Goal: Task Accomplishment & Management: Use online tool/utility

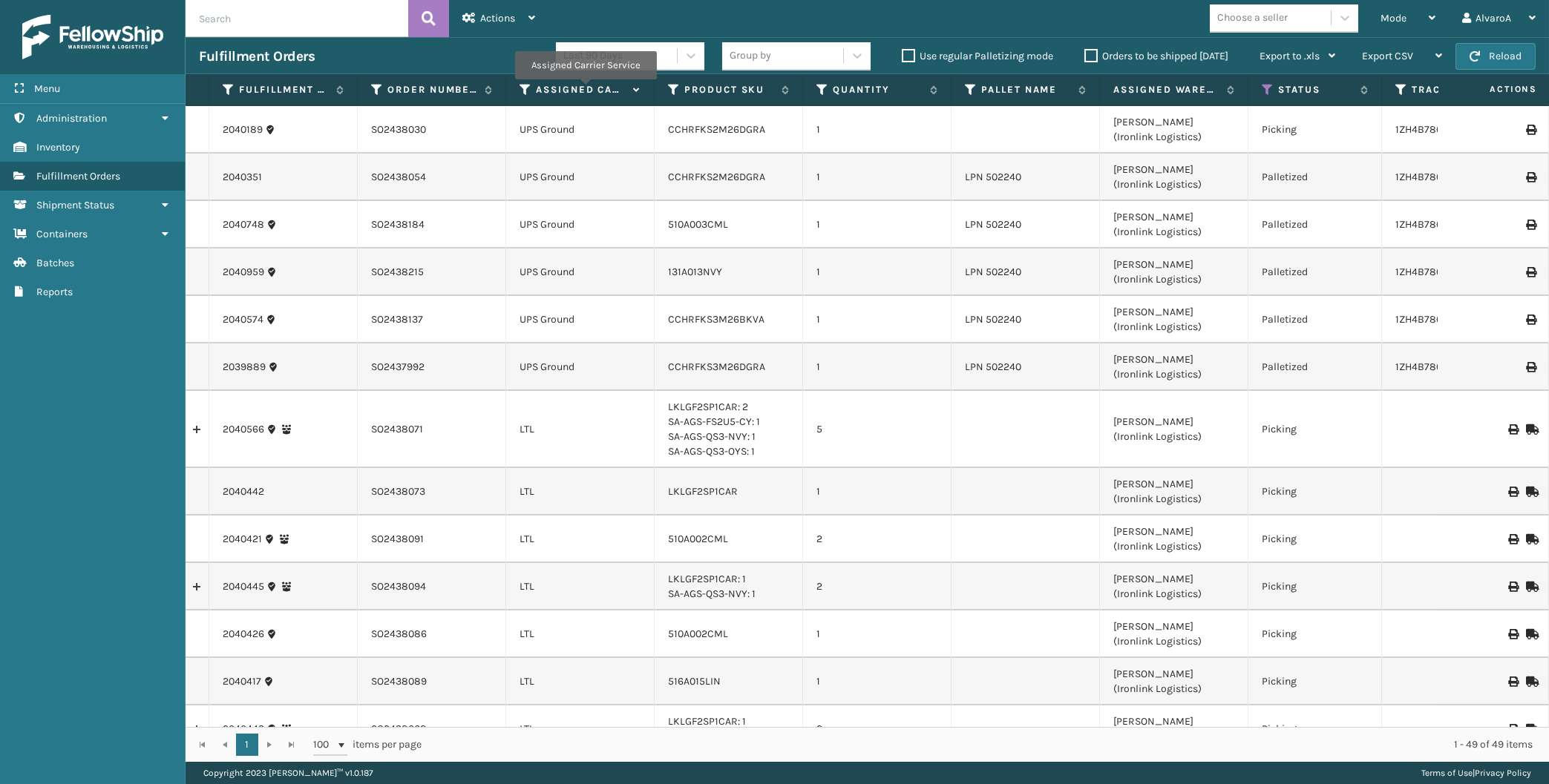
click at [585, 90] on label "Assigned Carrier Service" at bounding box center [581, 90] width 90 height 13
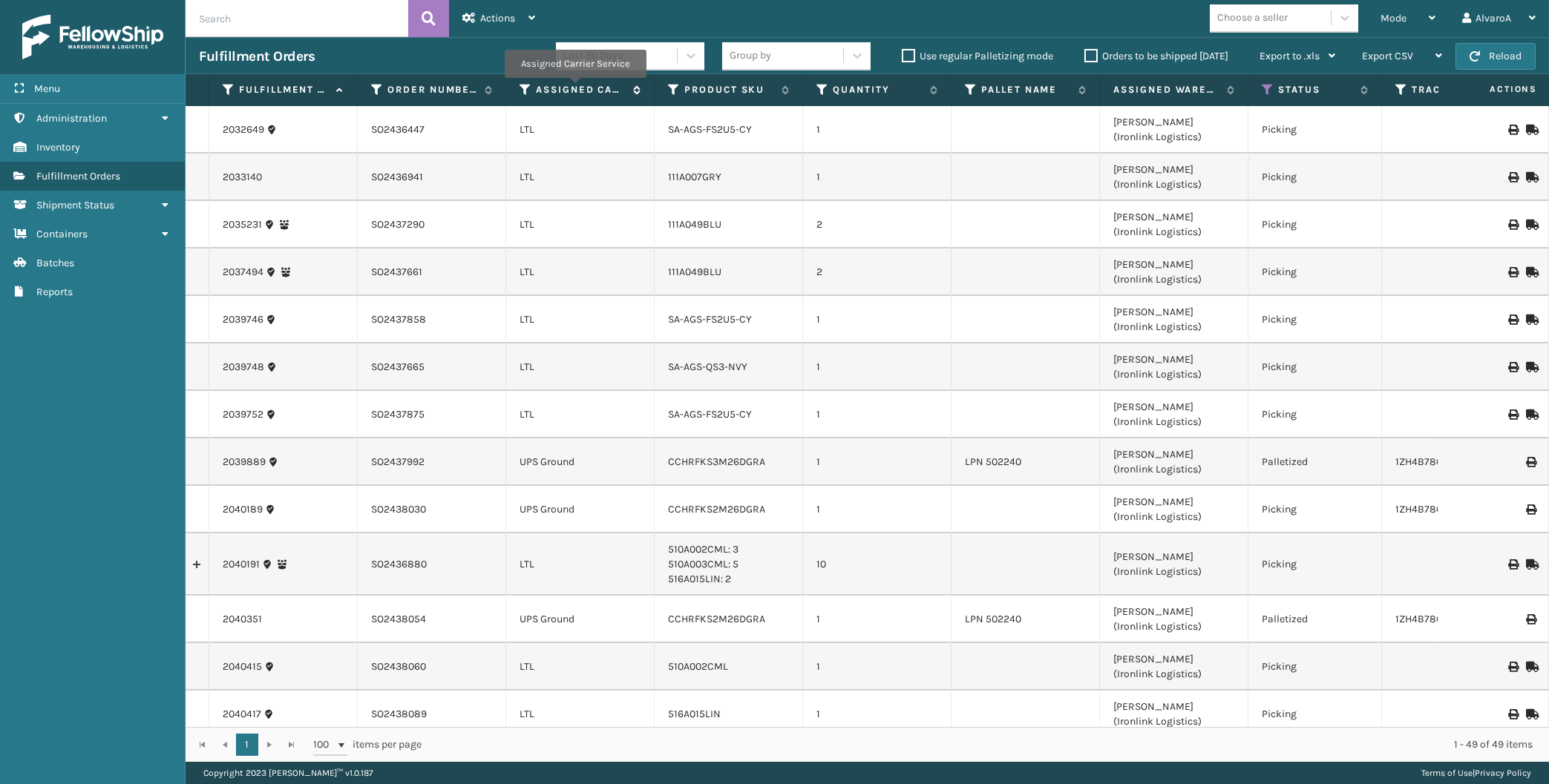
click at [575, 88] on label "Assigned Carrier Service" at bounding box center [581, 90] width 90 height 13
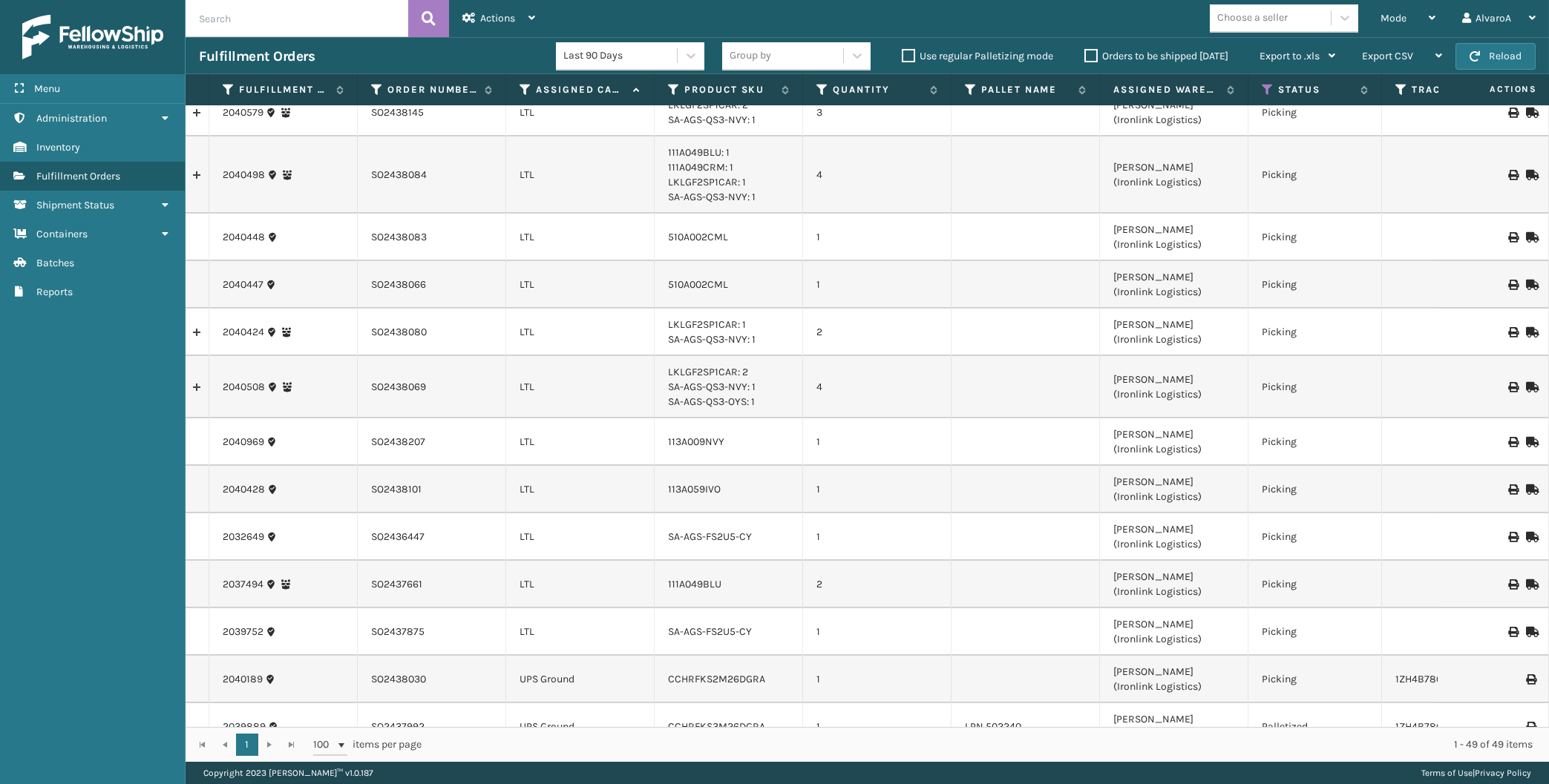
scroll to position [1883, 0]
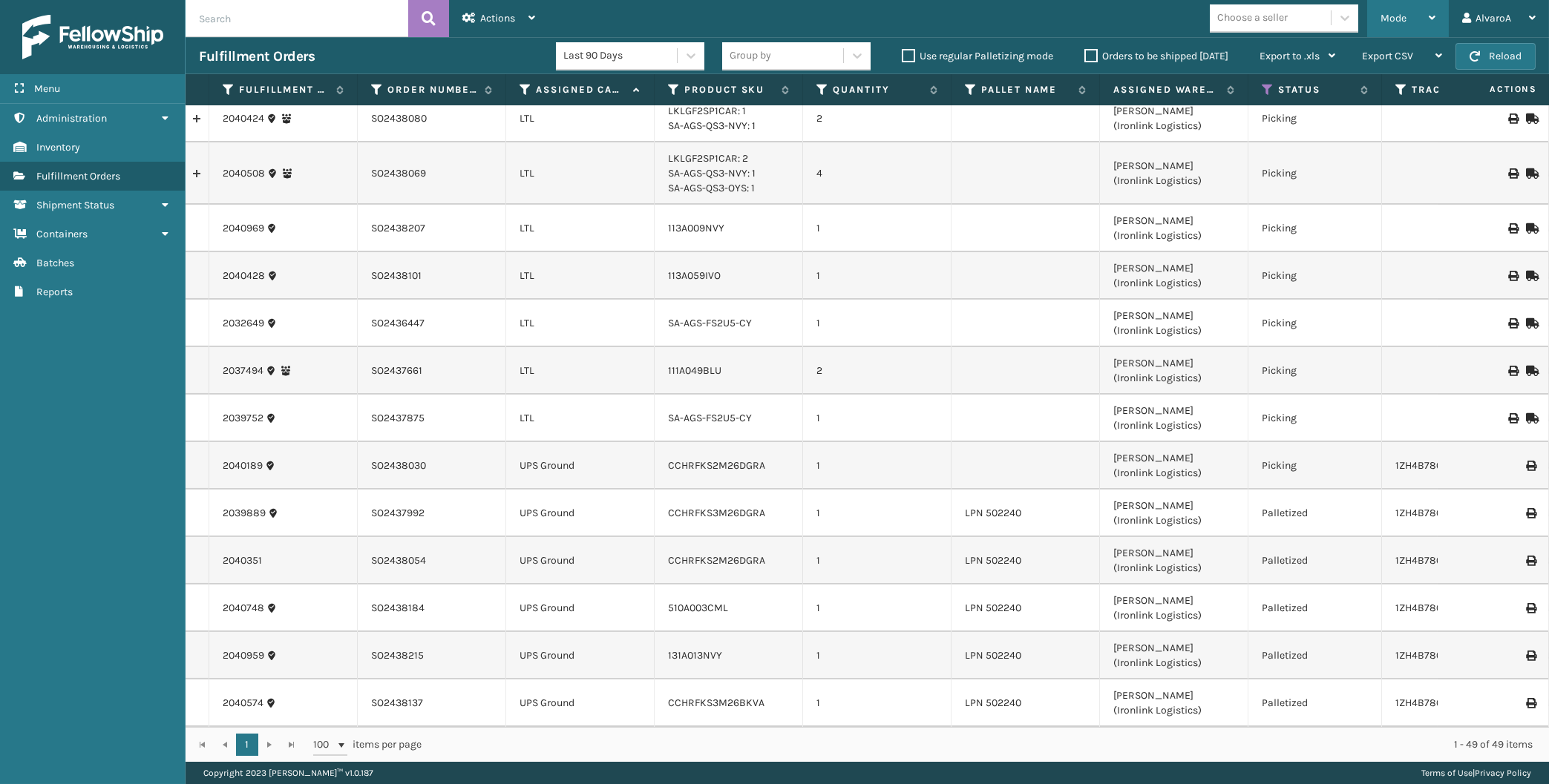
click at [1395, 28] on div "Mode" at bounding box center [1408, 18] width 55 height 37
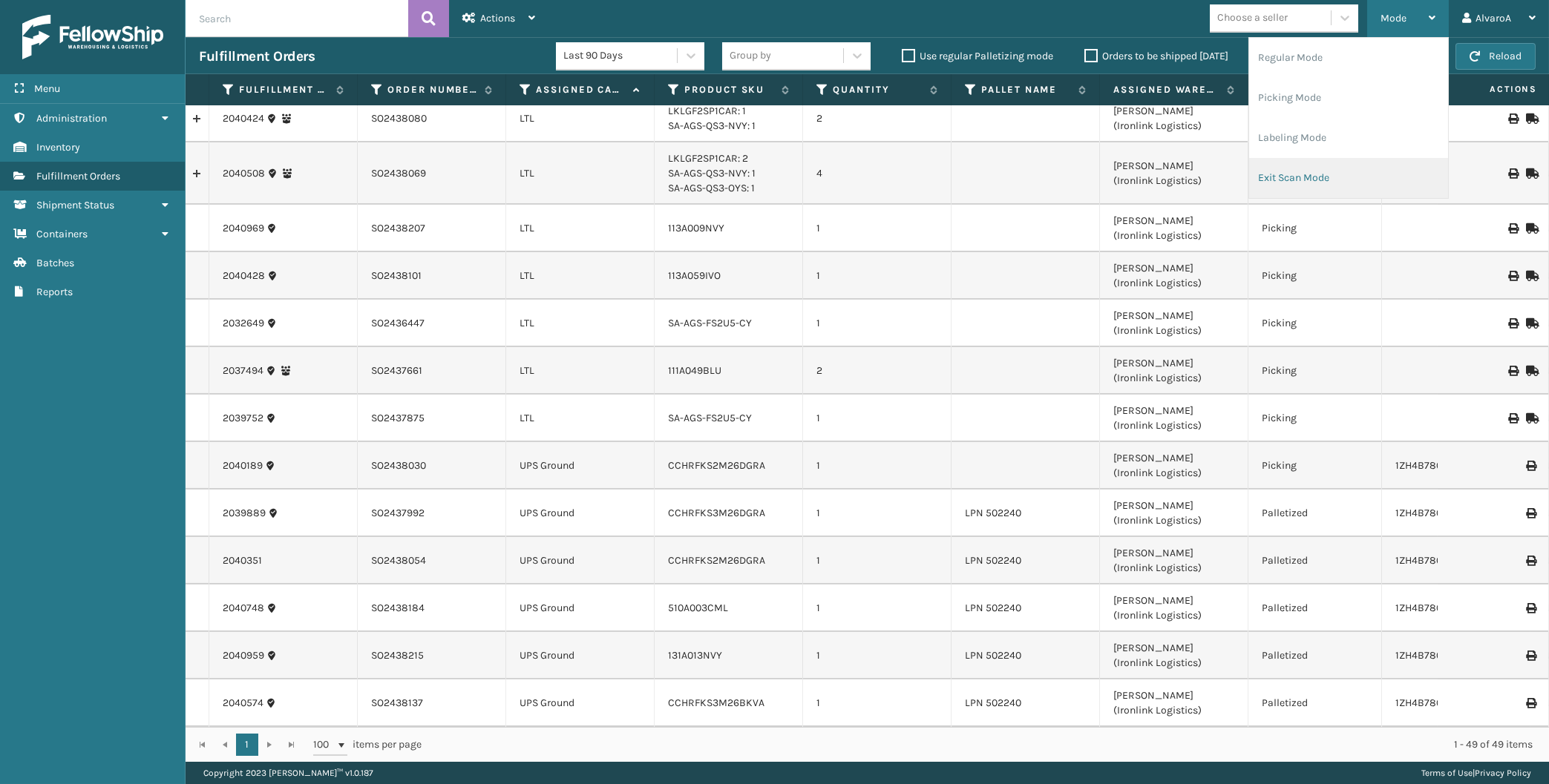
click at [1307, 166] on li "Exit Scan Mode" at bounding box center [1349, 178] width 199 height 40
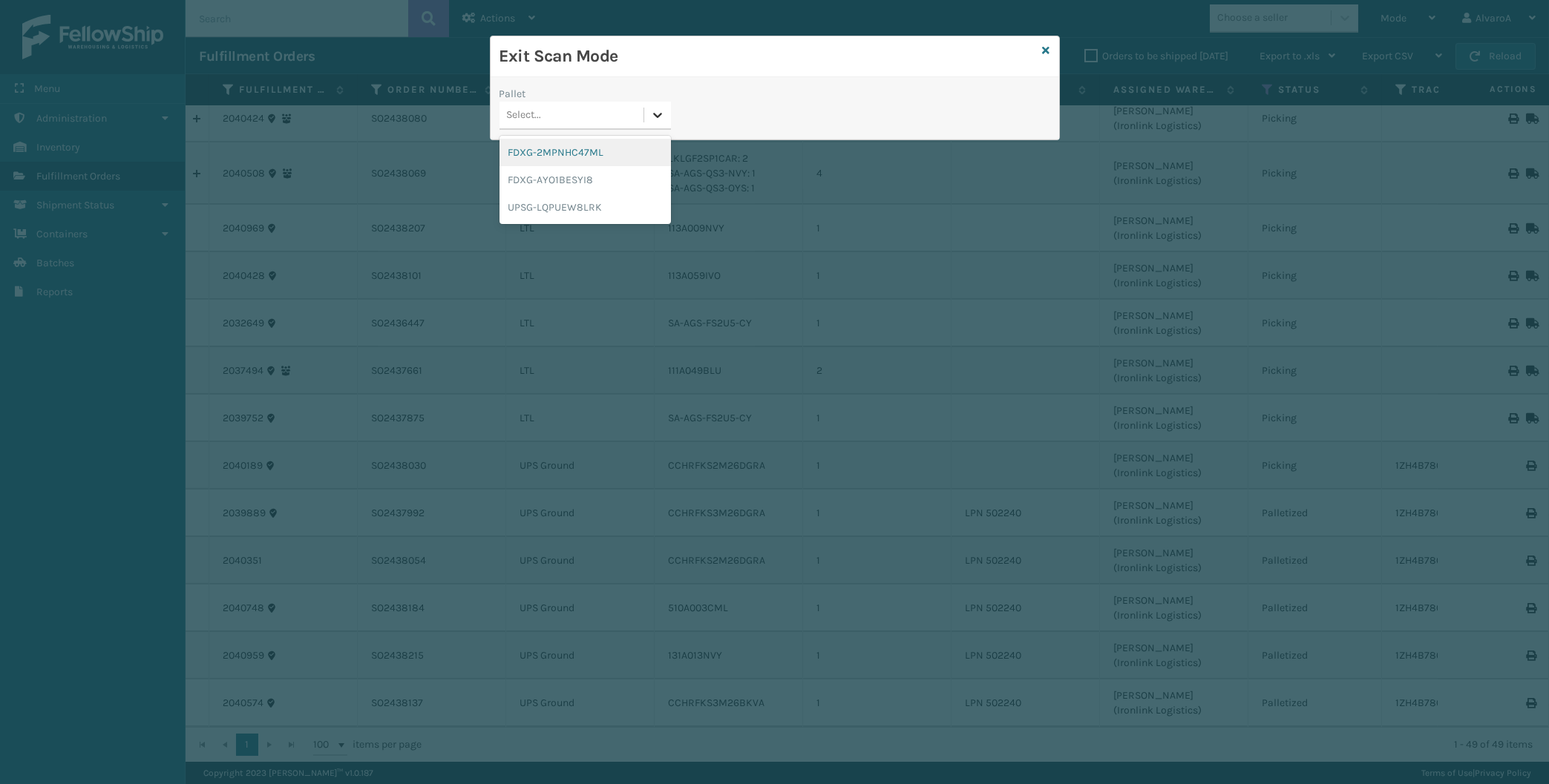
click at [661, 114] on icon at bounding box center [658, 115] width 9 height 5
click at [565, 210] on div "UPSG-LQPUEW8LRK" at bounding box center [585, 207] width 172 height 28
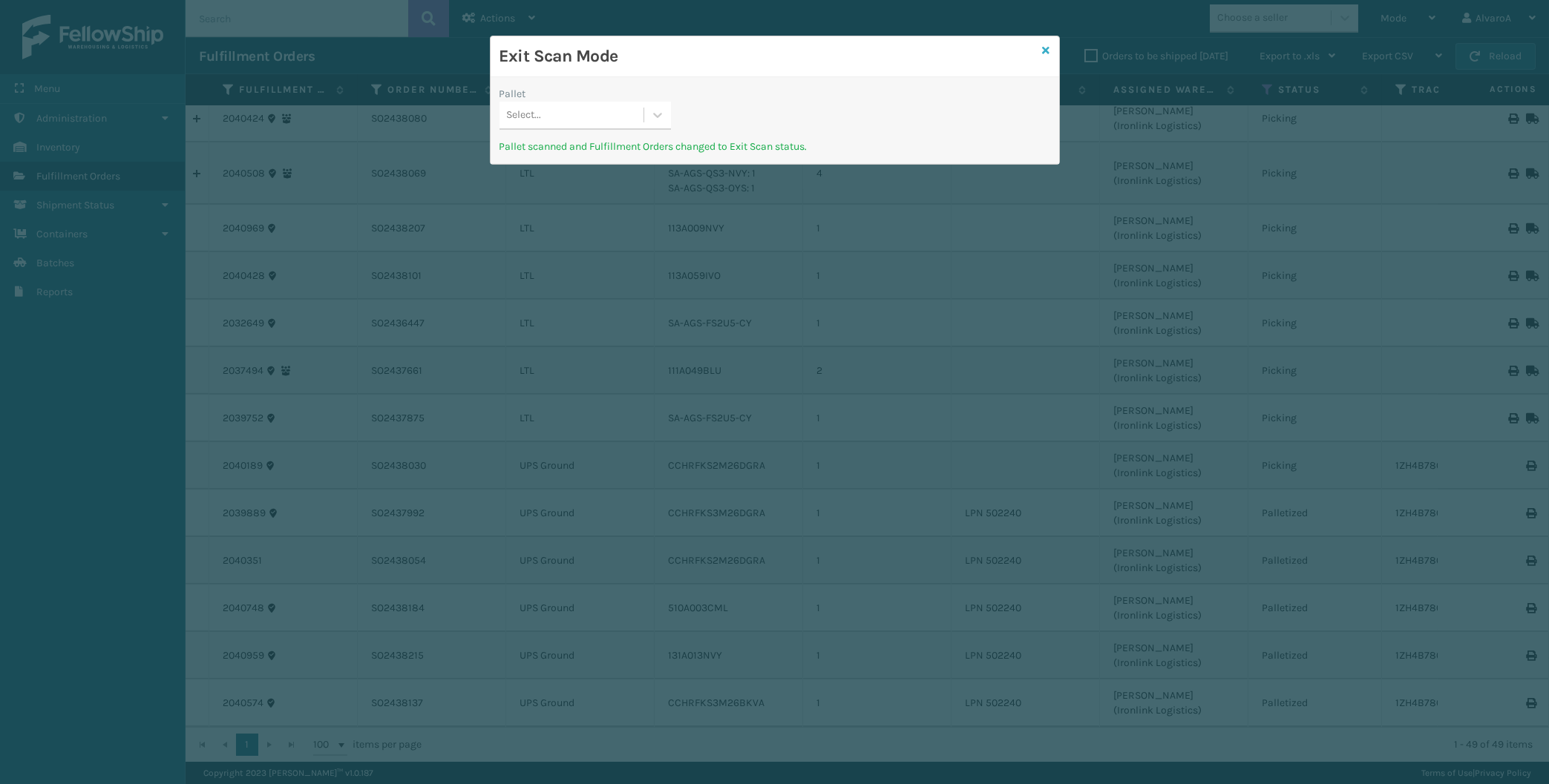
click at [1049, 52] on icon at bounding box center [1046, 51] width 8 height 11
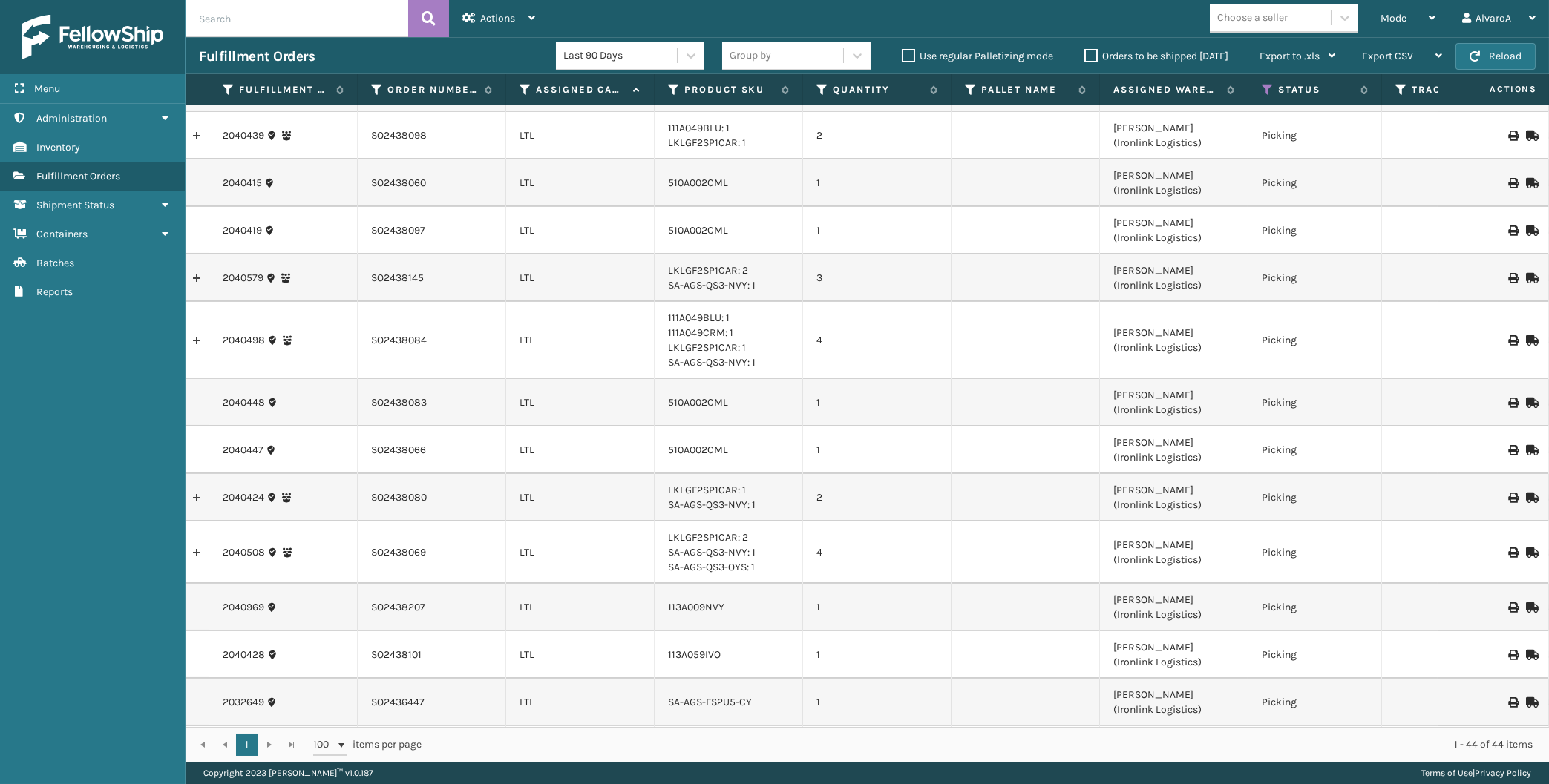
scroll to position [1645, 0]
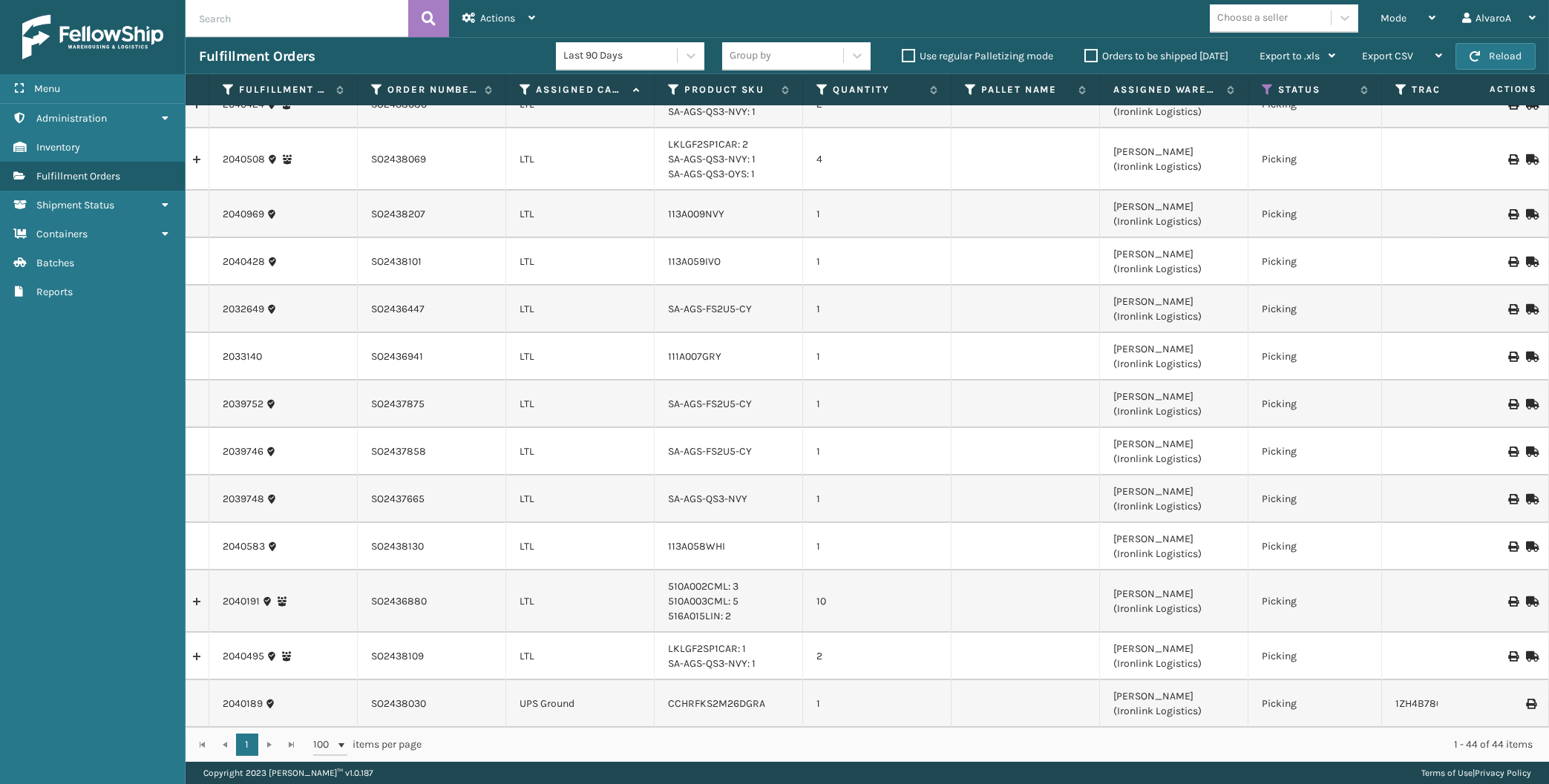
click at [1099, 51] on label "Orders to be shipped [DATE]" at bounding box center [1157, 56] width 144 height 12
click at [1086, 51] on input "Orders to be shipped [DATE]" at bounding box center [1085, 52] width 1 height 10
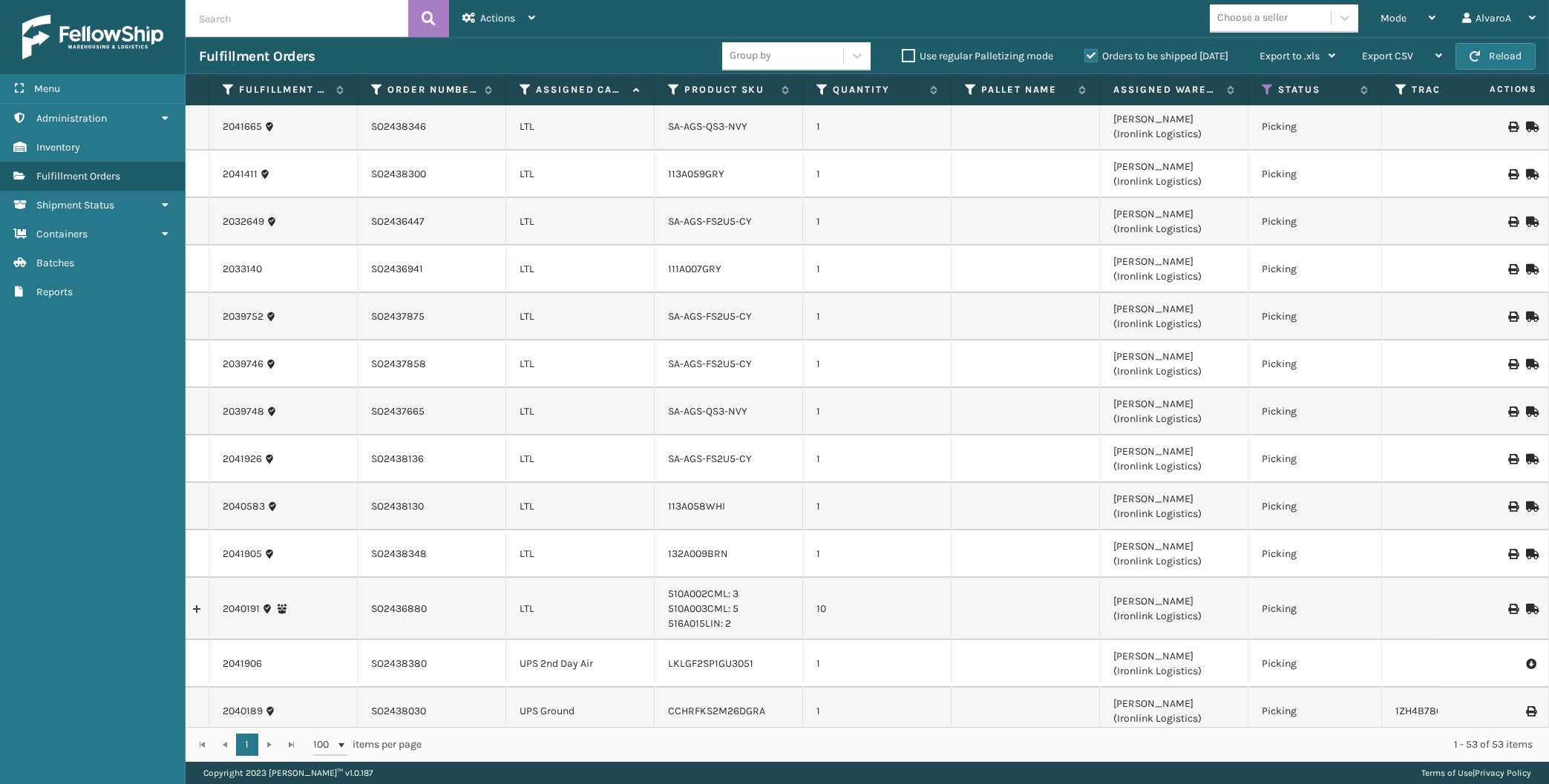
scroll to position [2073, 0]
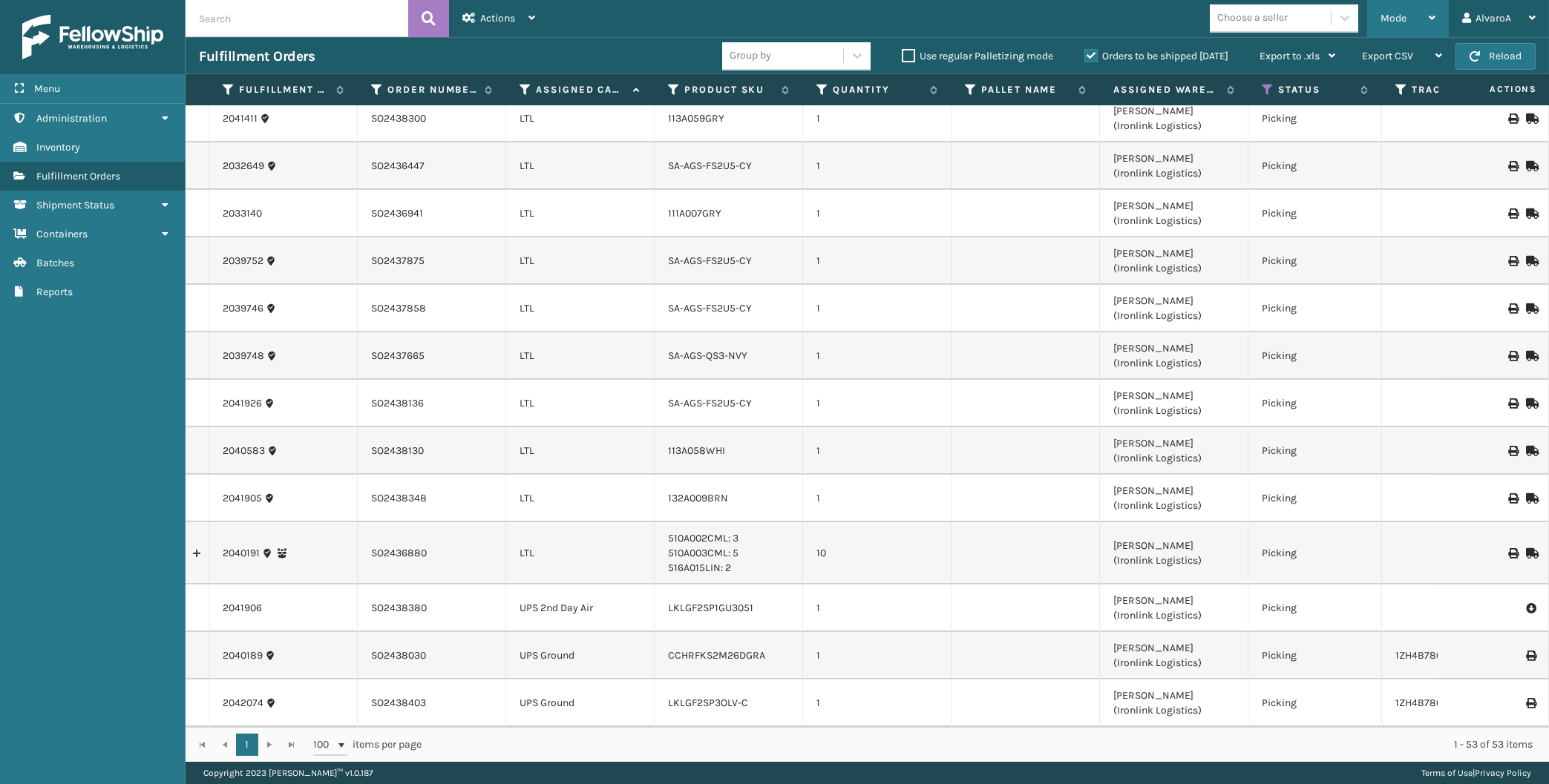
click at [1390, 8] on div "Mode" at bounding box center [1408, 18] width 55 height 37
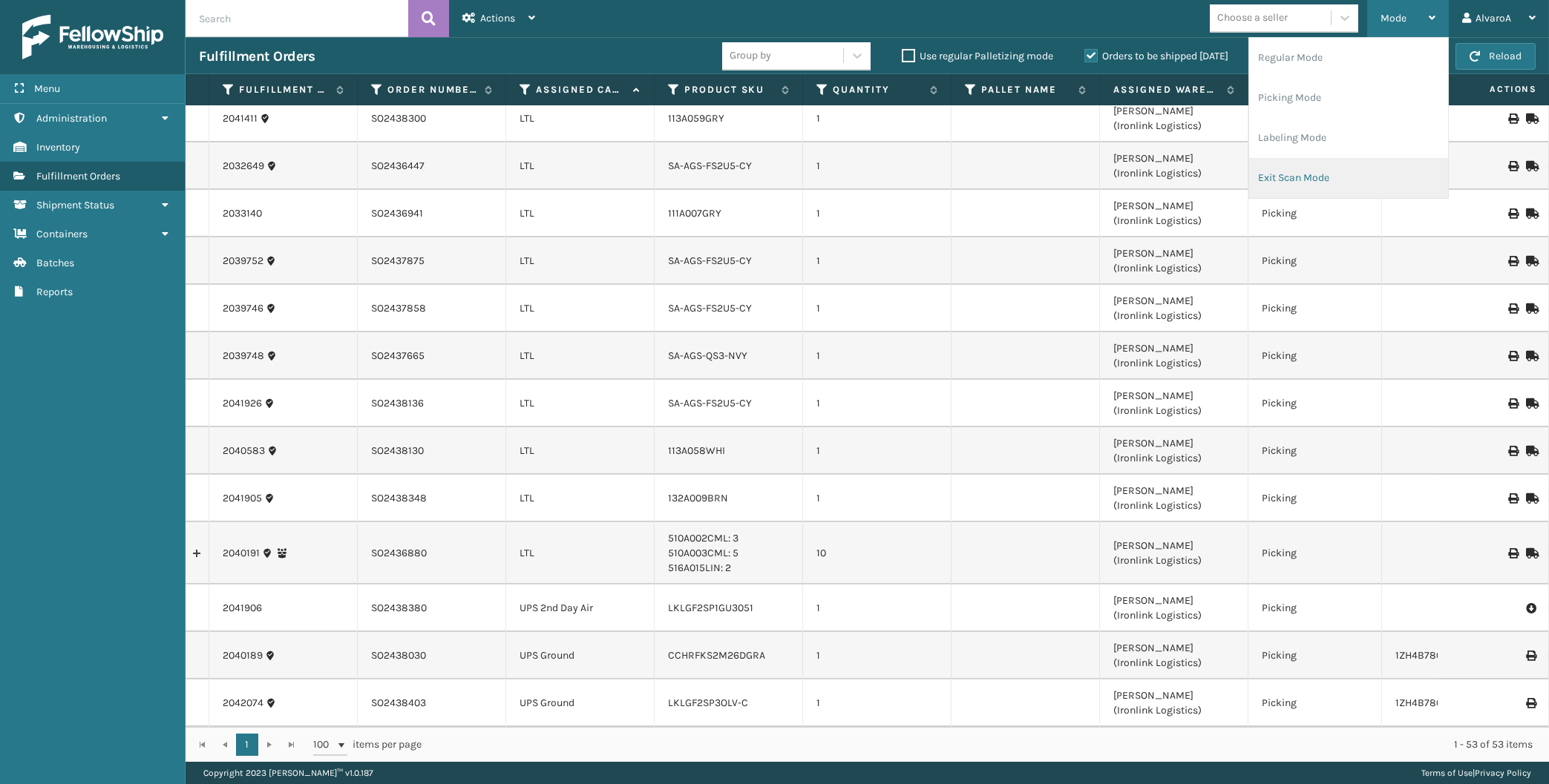
click at [1291, 168] on li "Exit Scan Mode" at bounding box center [1349, 178] width 199 height 40
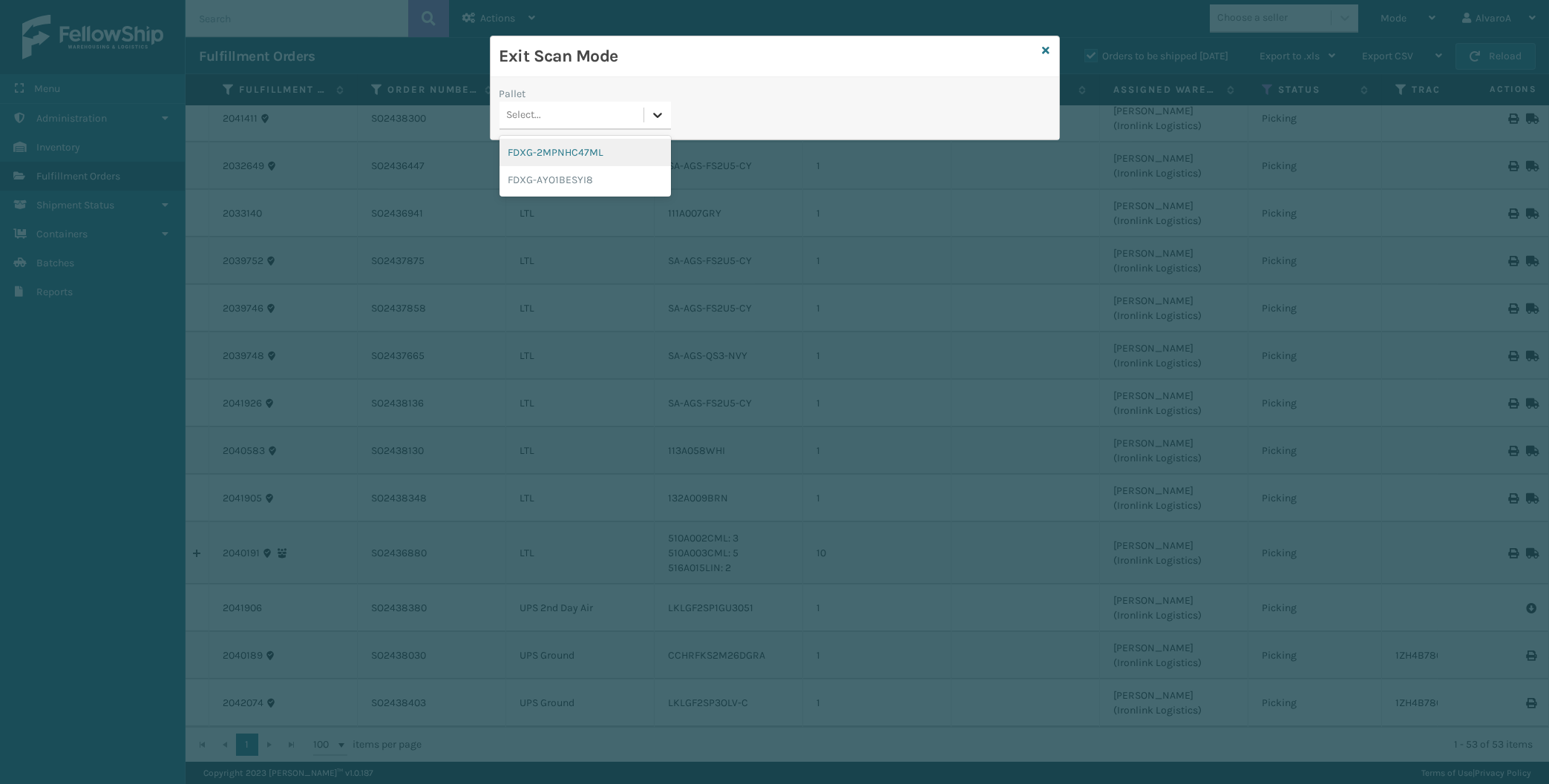
click at [666, 106] on div at bounding box center [657, 115] width 27 height 27
click at [1043, 54] on icon at bounding box center [1046, 51] width 8 height 11
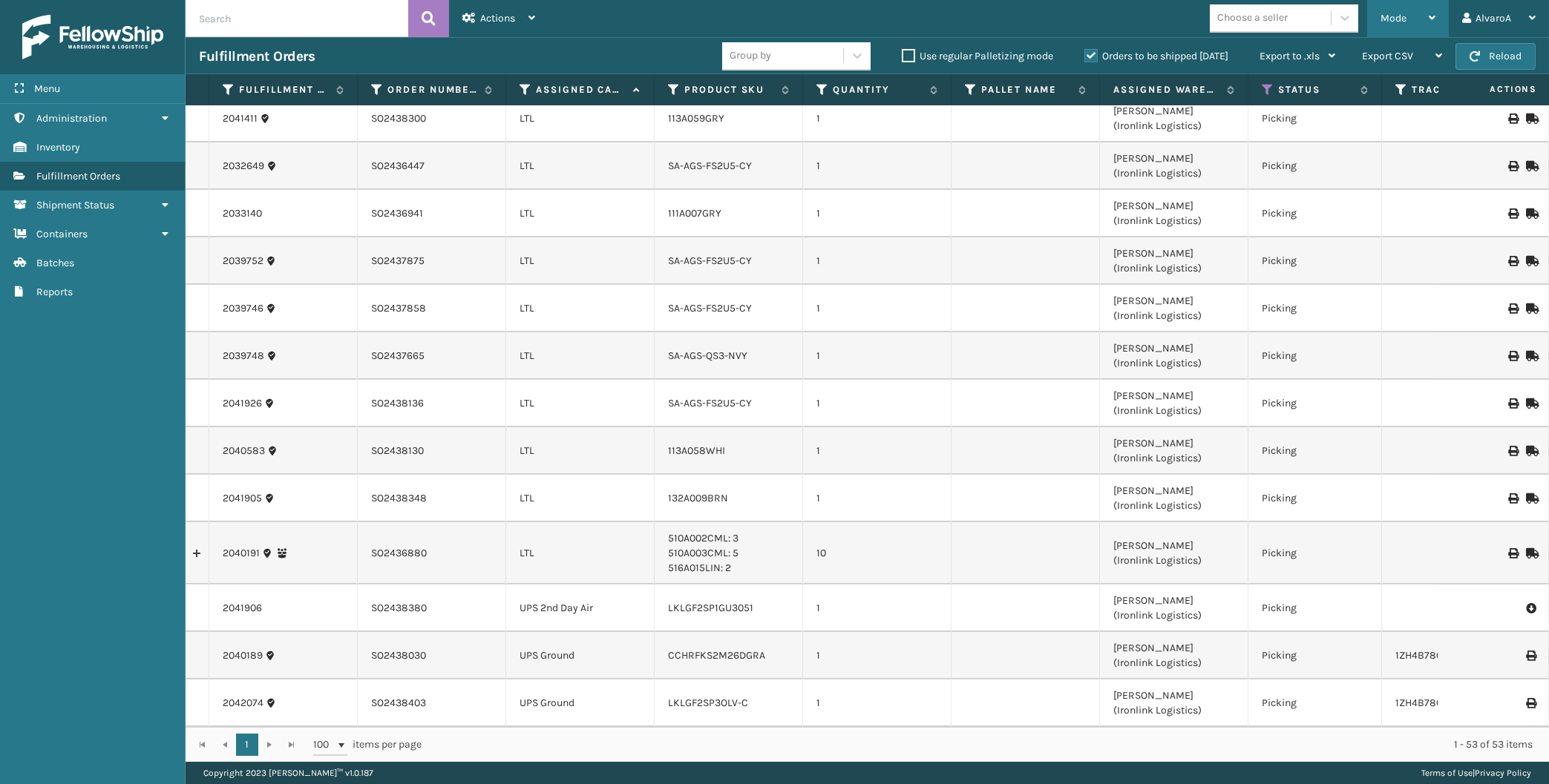
click at [1390, 19] on span "Mode" at bounding box center [1393, 18] width 26 height 12
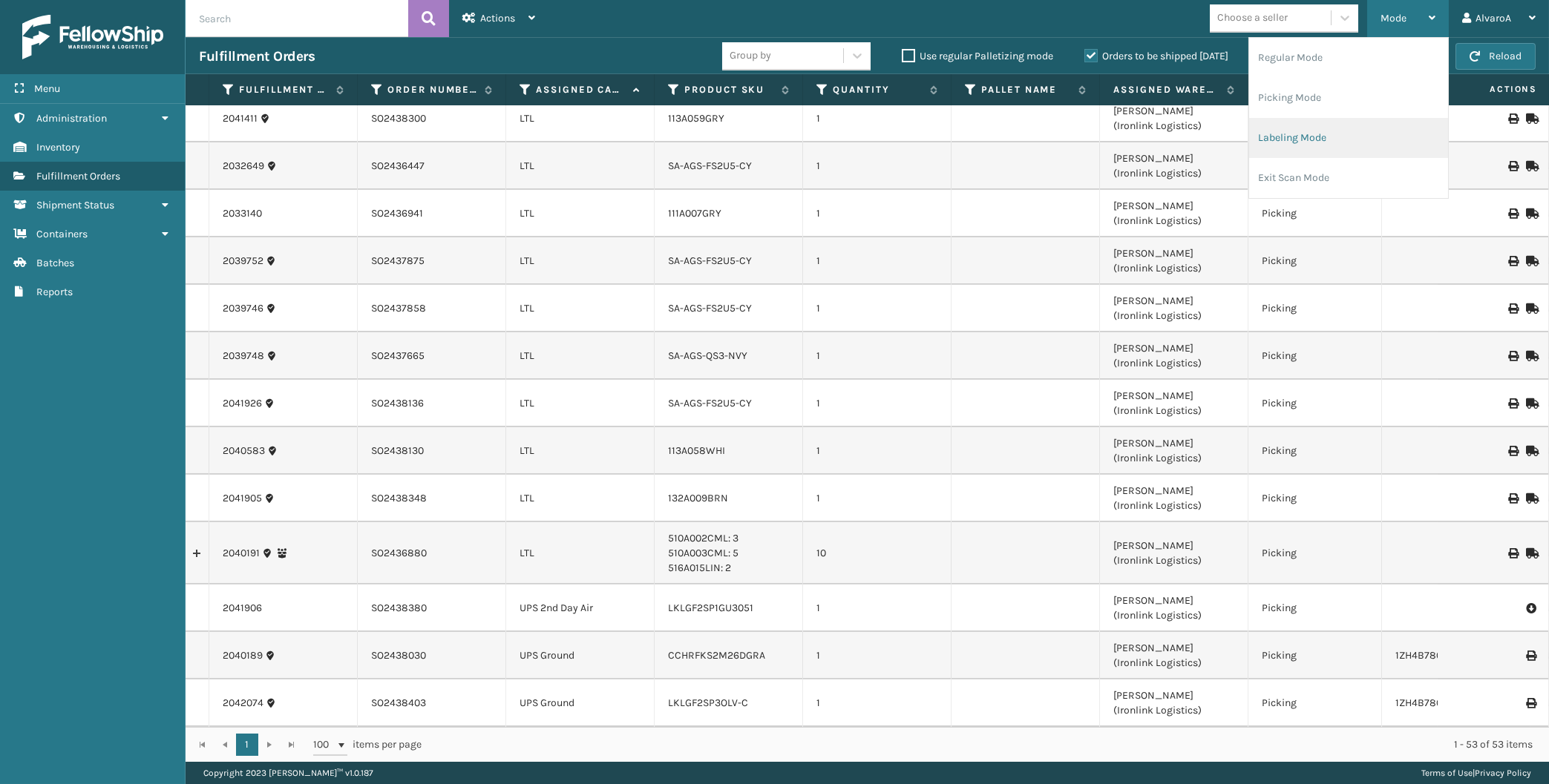
click at [1329, 125] on li "Labeling Mode" at bounding box center [1349, 138] width 199 height 40
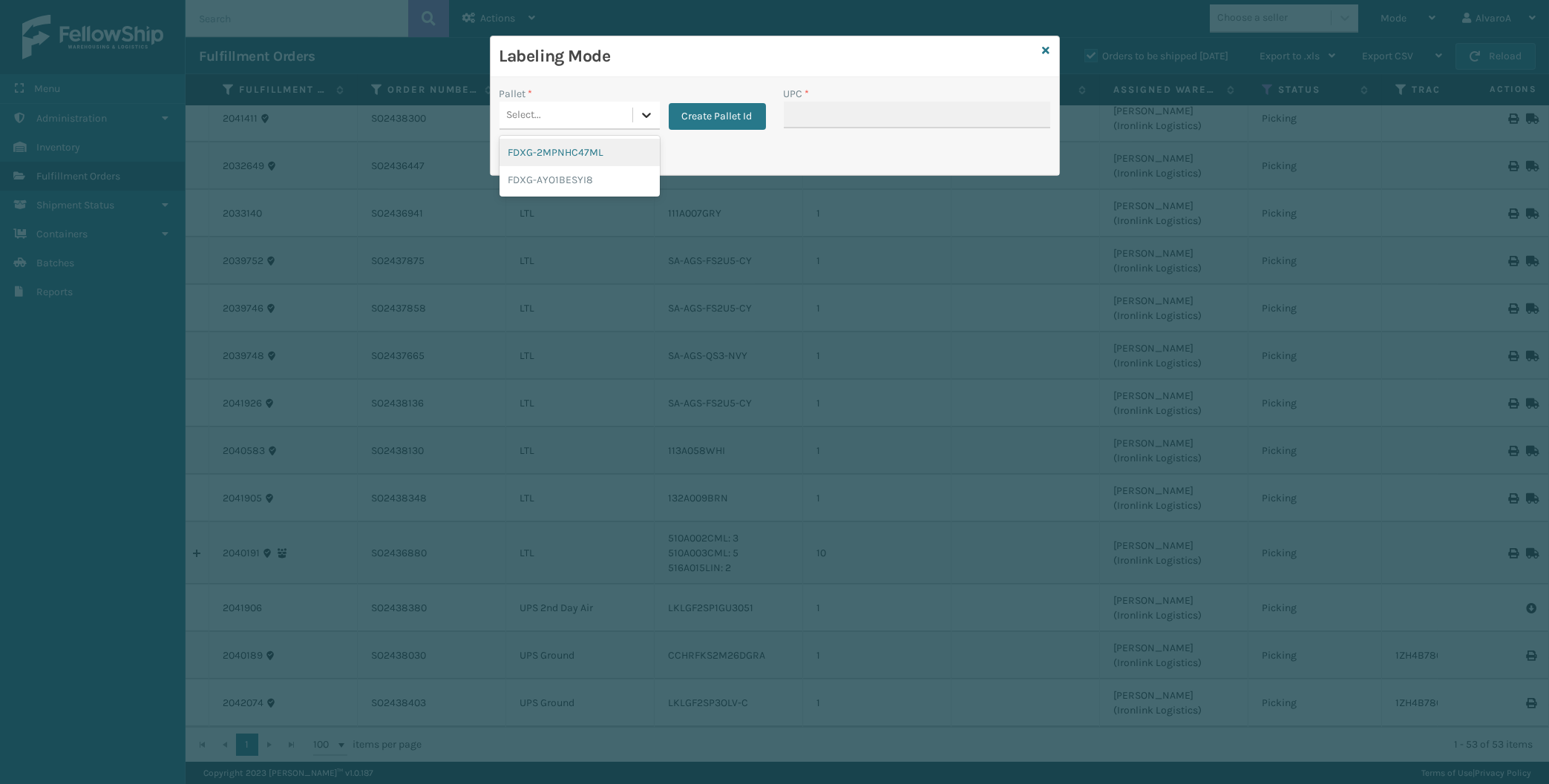
click at [658, 110] on div at bounding box center [647, 115] width 27 height 27
click at [696, 113] on button "Create Pallet Id" at bounding box center [717, 116] width 97 height 27
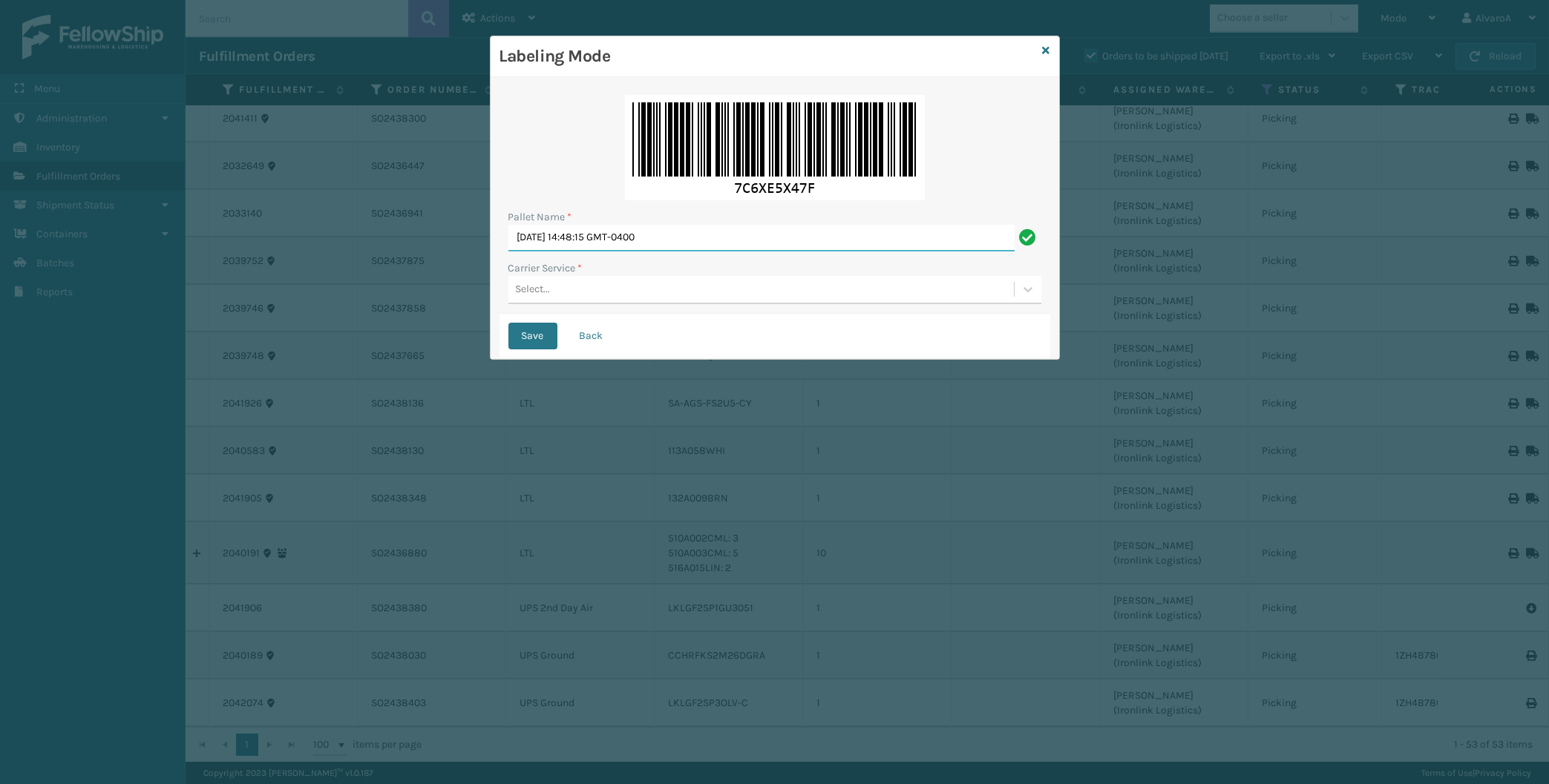
drag, startPoint x: 705, startPoint y: 240, endPoint x: 398, endPoint y: 257, distance: 307.5
click at [509, 251] on input "[DATE] 14:48:15 GMT-0400" at bounding box center [761, 238] width 506 height 27
type input "LPN 502244"
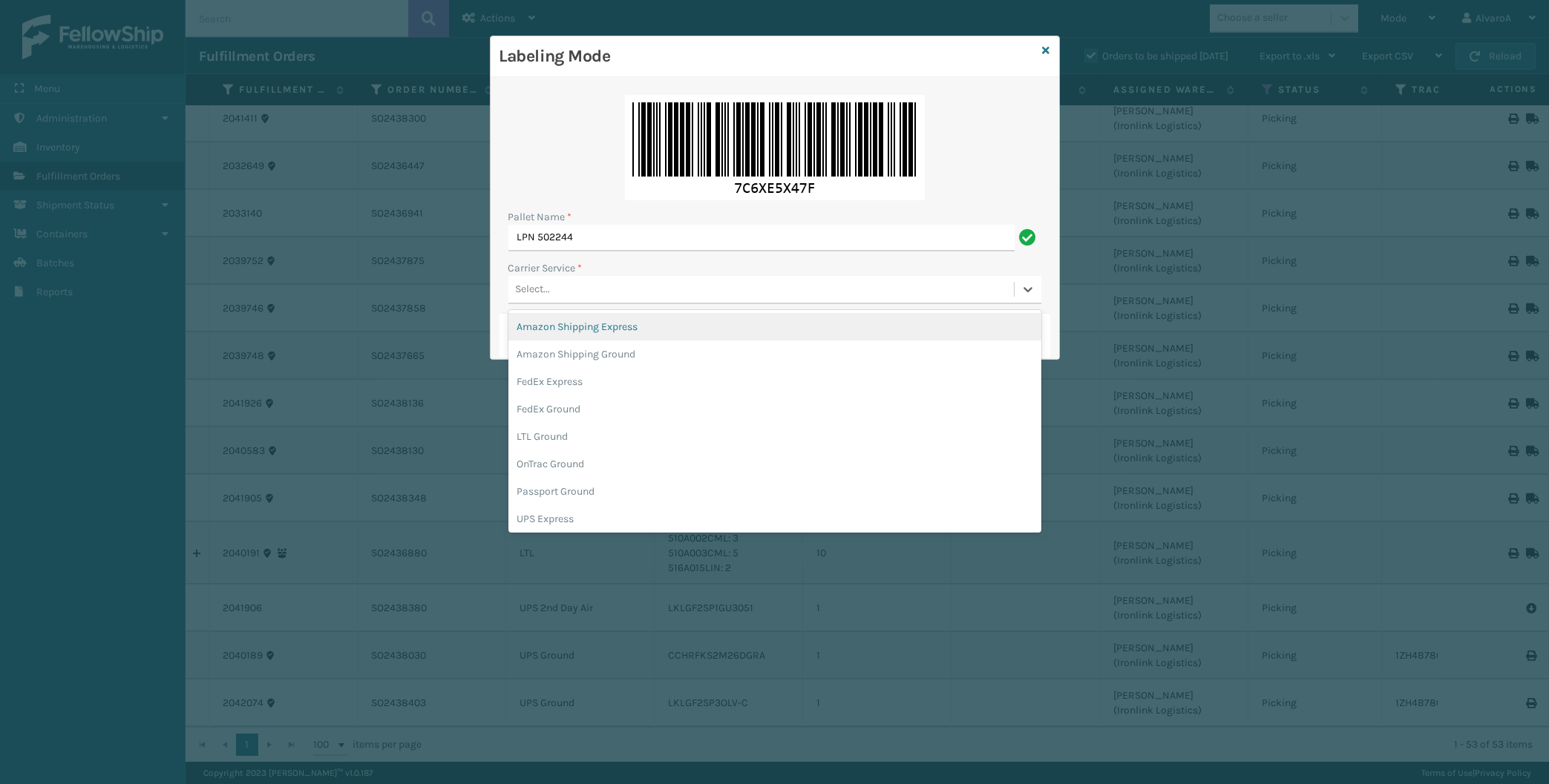
click at [555, 300] on div "Select..." at bounding box center [761, 289] width 506 height 24
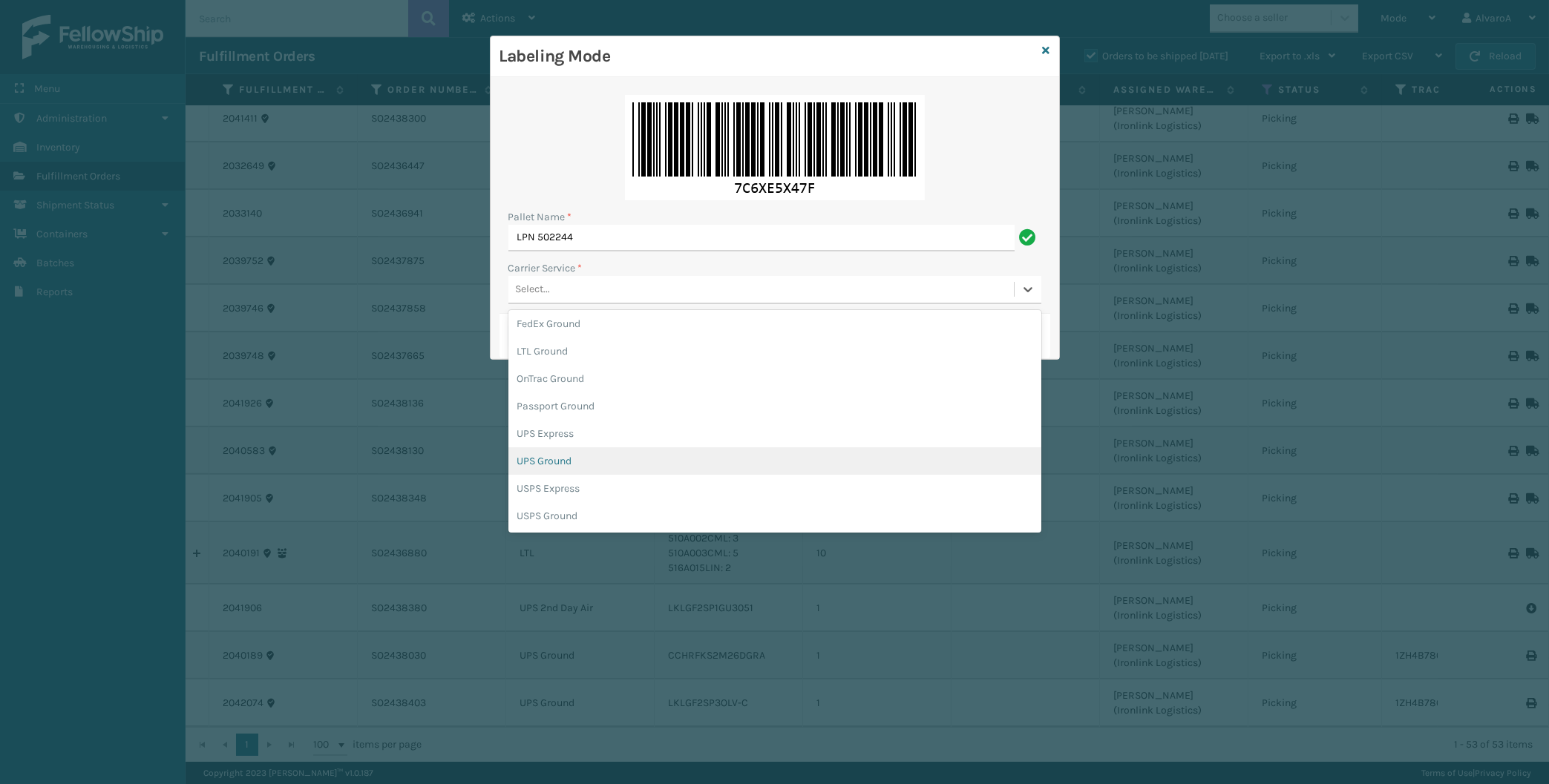
click at [545, 465] on div "UPS Ground" at bounding box center [775, 461] width 533 height 28
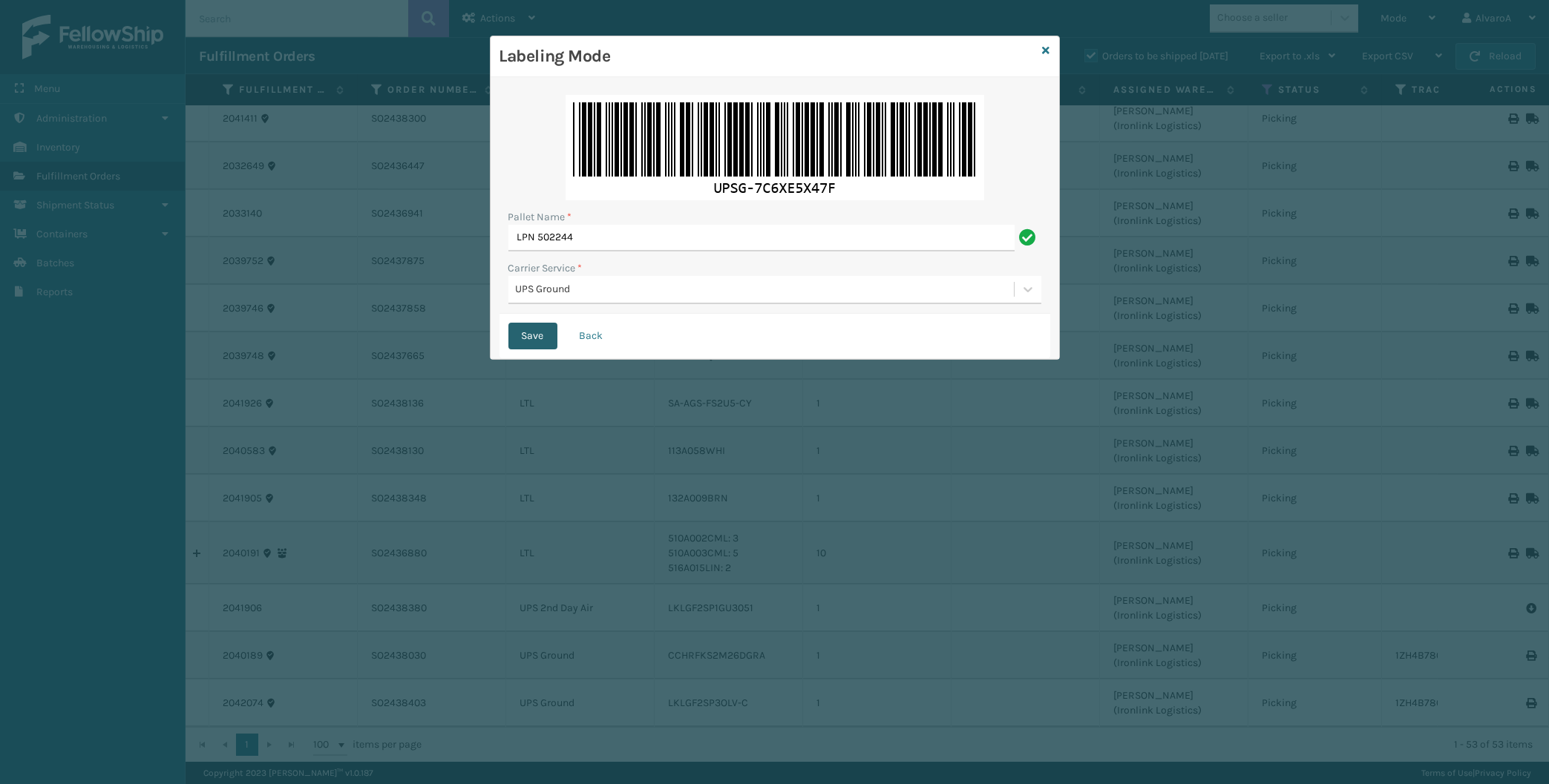
click at [530, 336] on button "Save" at bounding box center [533, 336] width 49 height 27
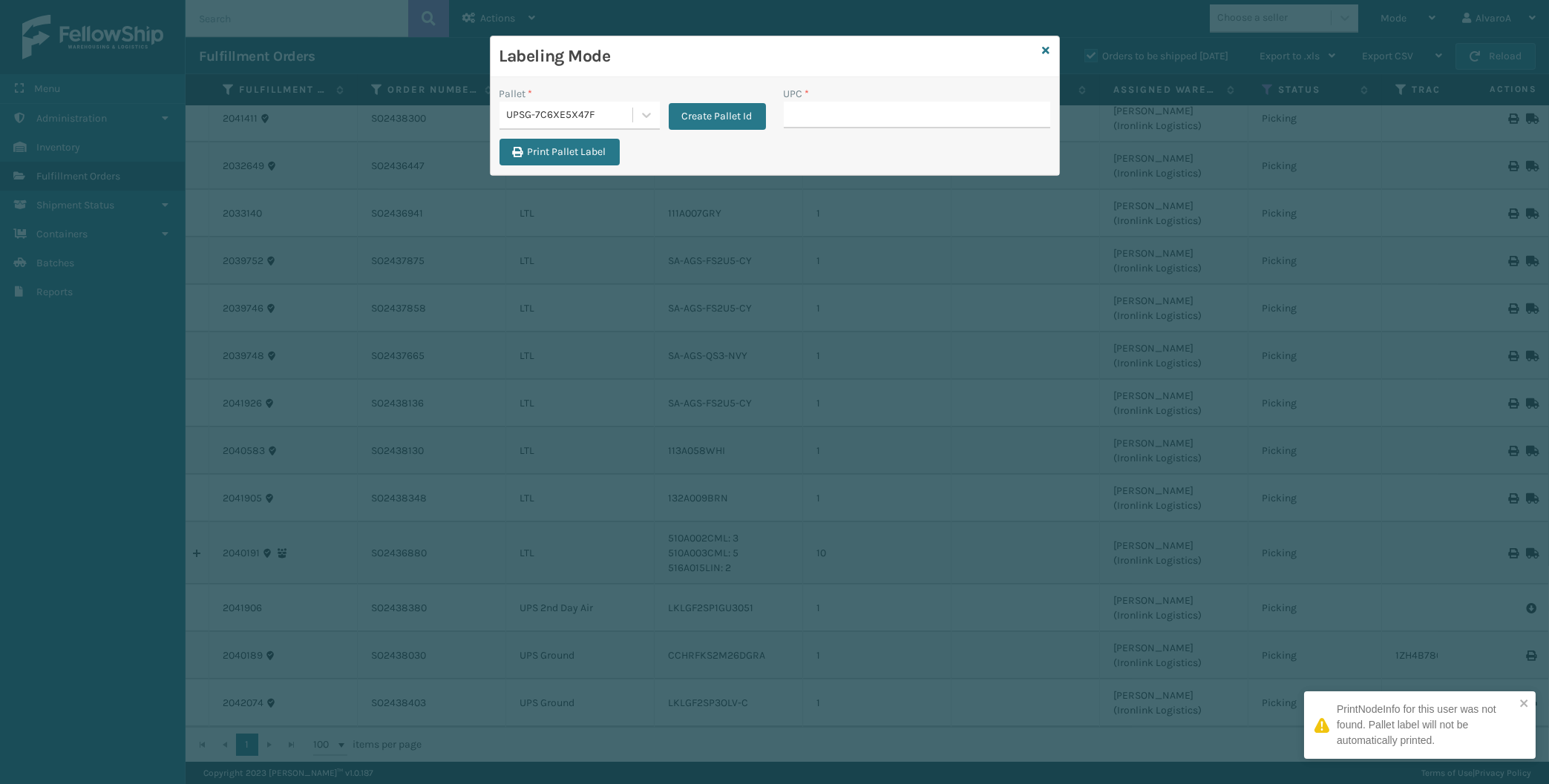
click at [868, 115] on input "UPC *" at bounding box center [917, 115] width 267 height 27
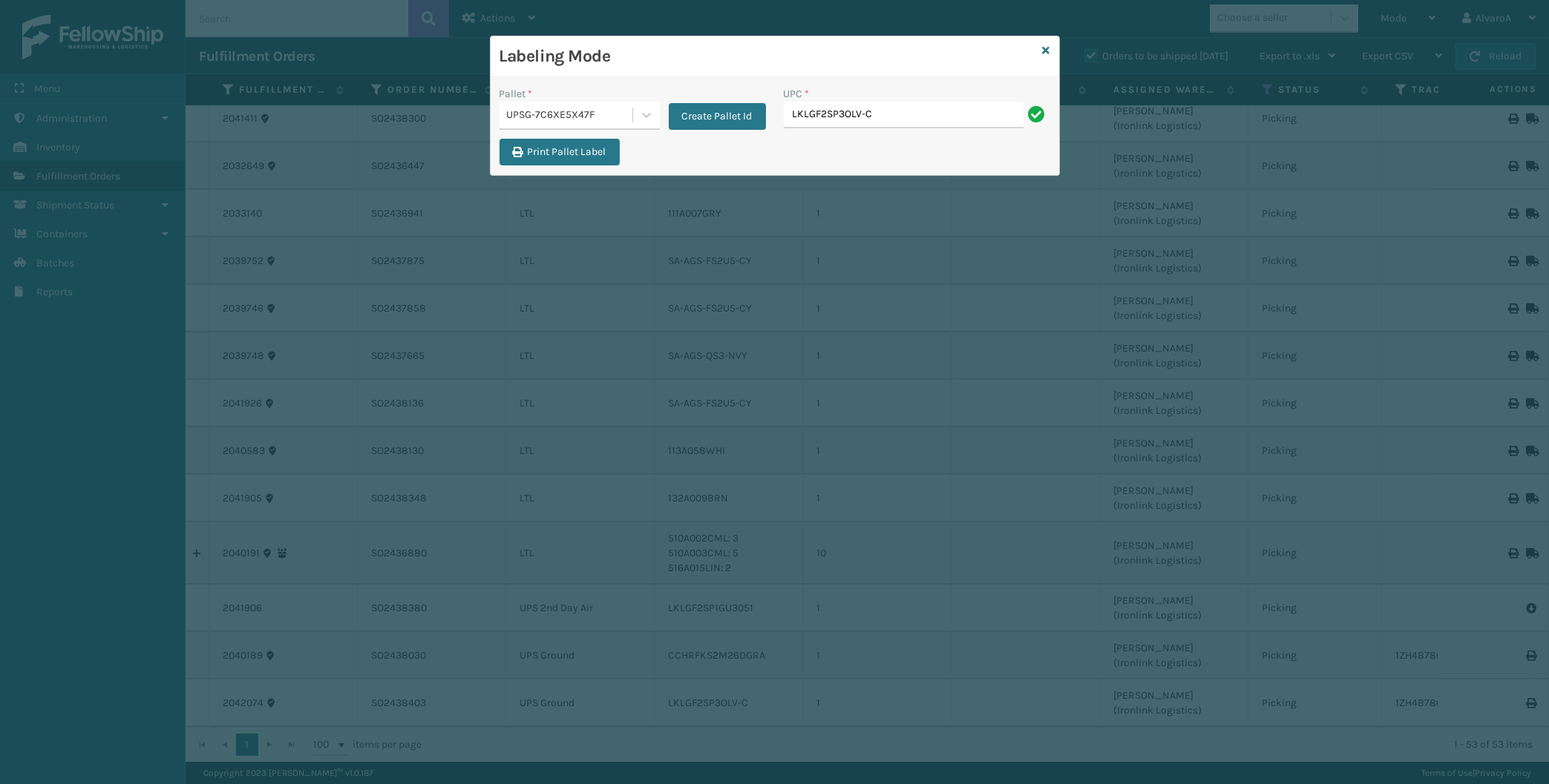
type input "LKLGF2SP3OLV-C"
type input "CCHRFKS2M26DGRA"
click at [696, 109] on button "Create Pallet Id" at bounding box center [717, 116] width 97 height 27
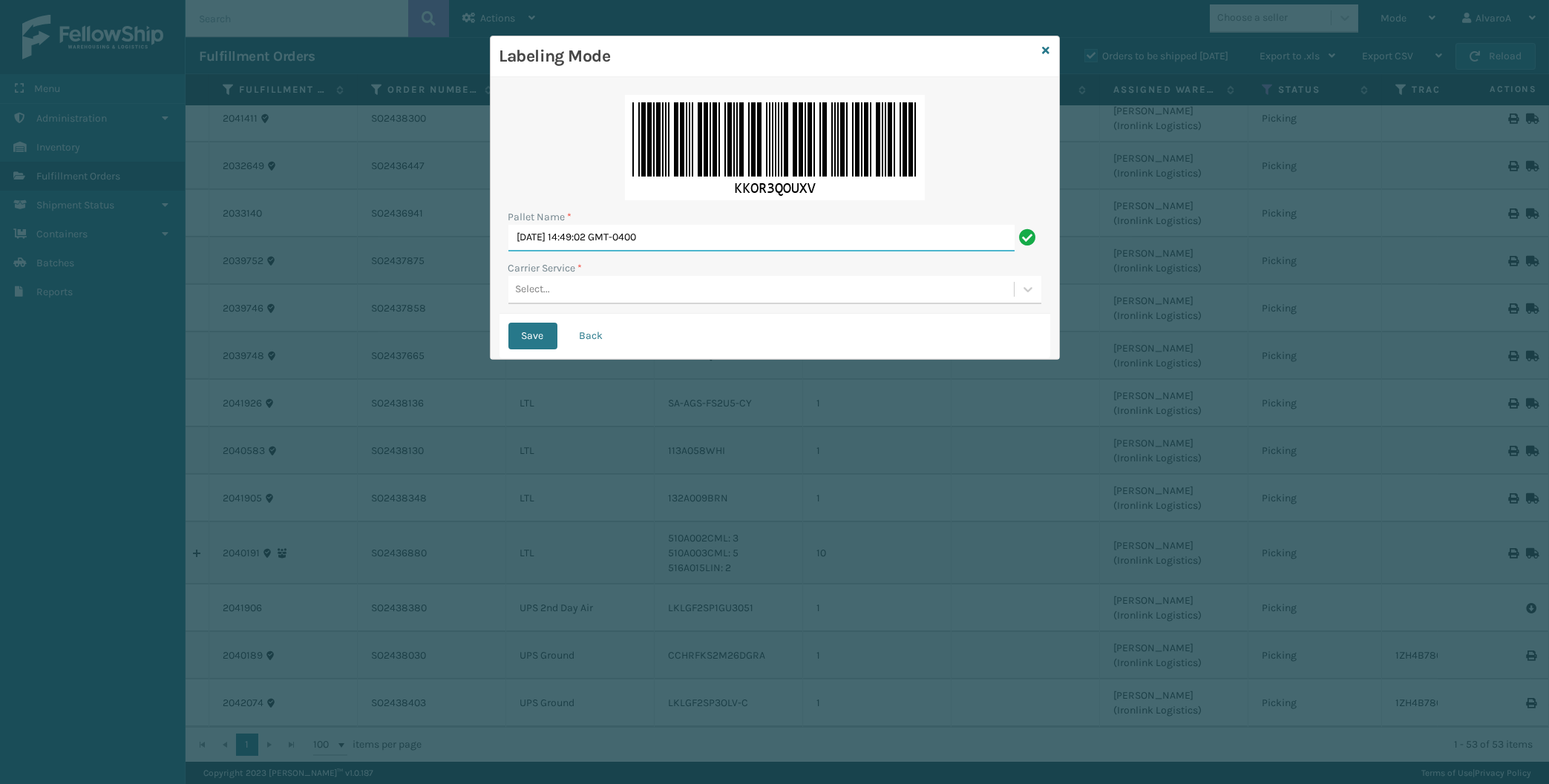
drag, startPoint x: 709, startPoint y: 232, endPoint x: 308, endPoint y: 289, distance: 405.0
click at [509, 251] on input "[DATE] 14:49:02 GMT-0400" at bounding box center [761, 238] width 506 height 27
type input "LPN 502244"
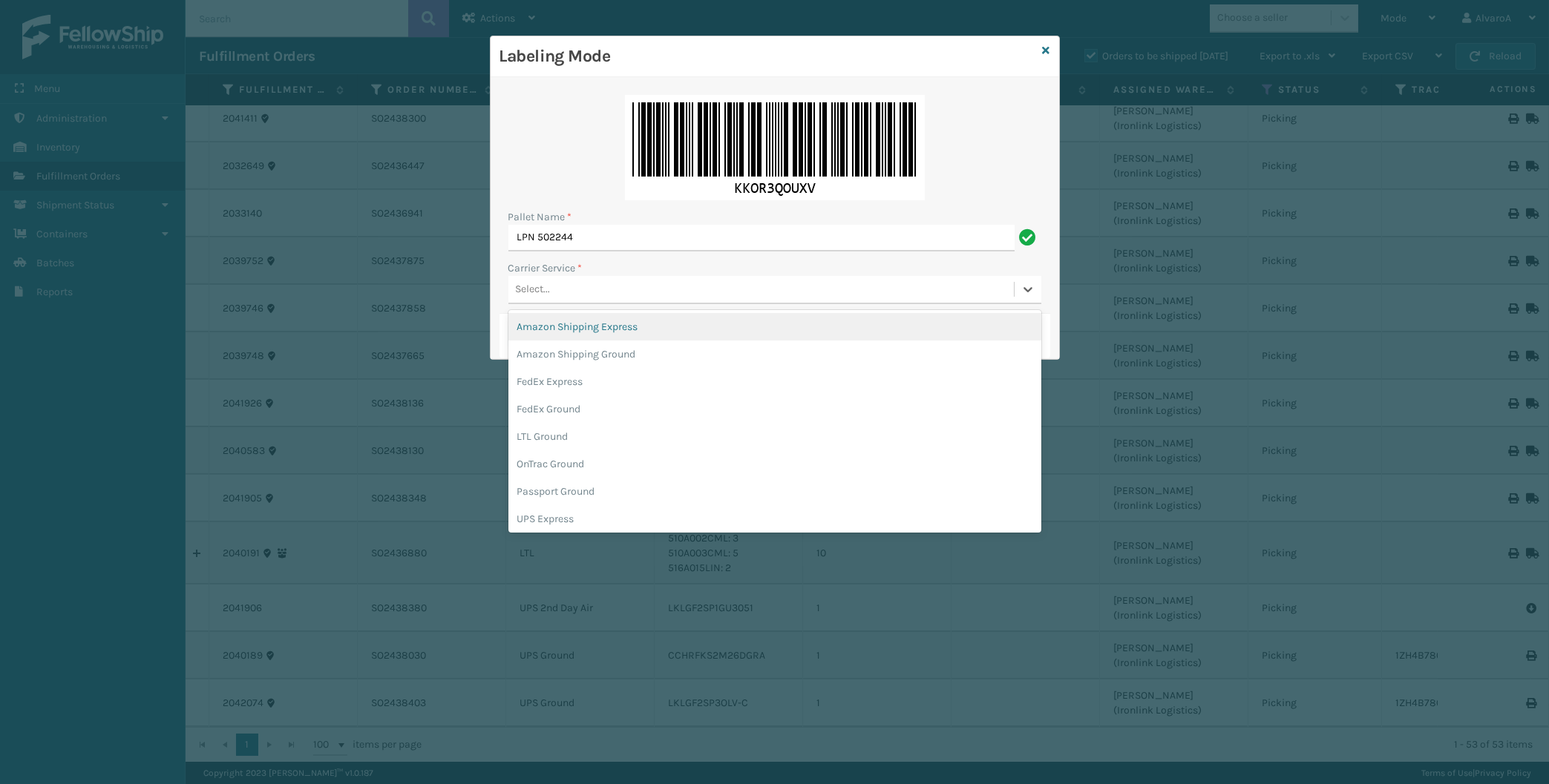
click at [563, 292] on div "Select..." at bounding box center [761, 289] width 506 height 24
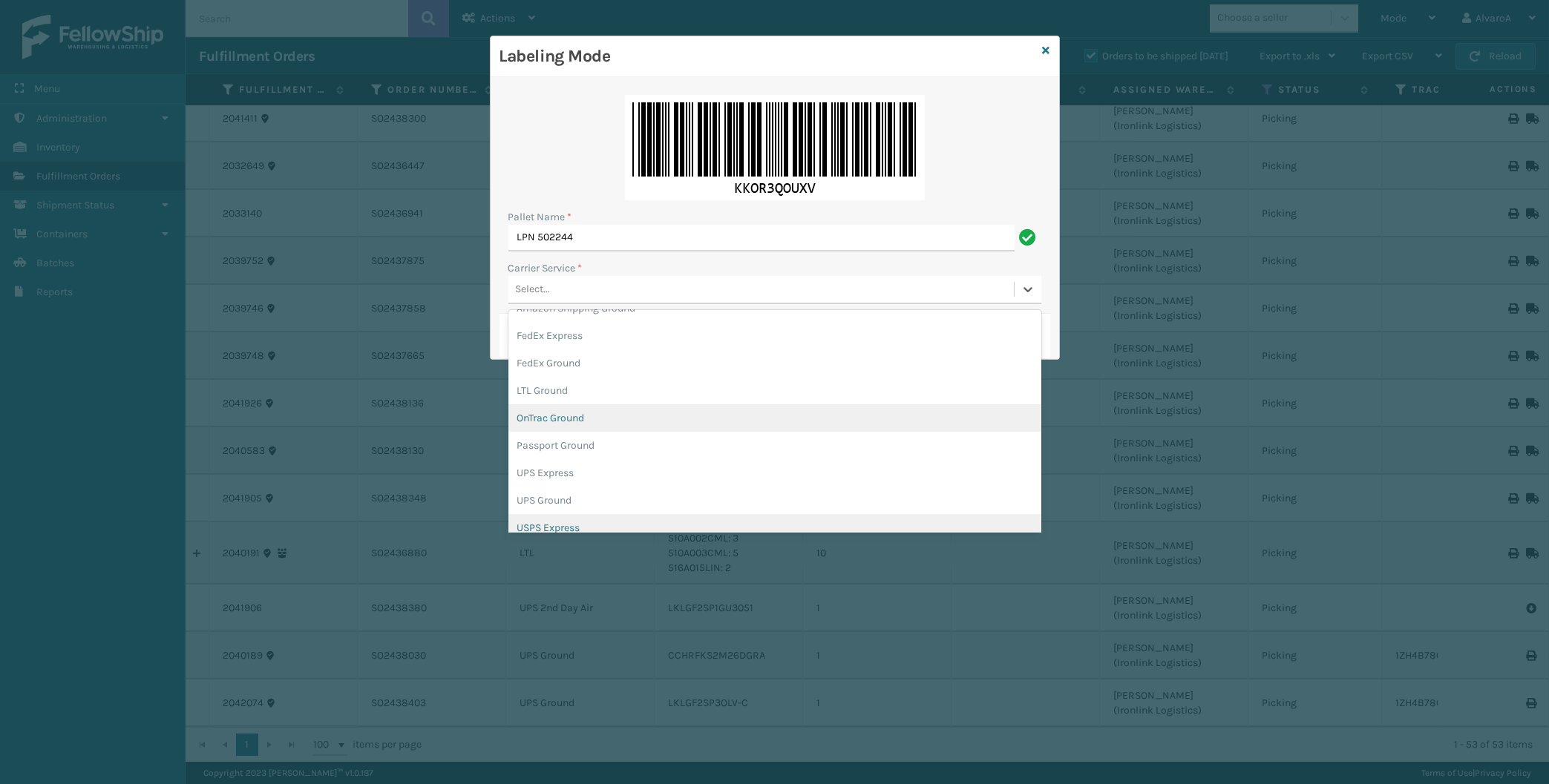
scroll to position [69, 0]
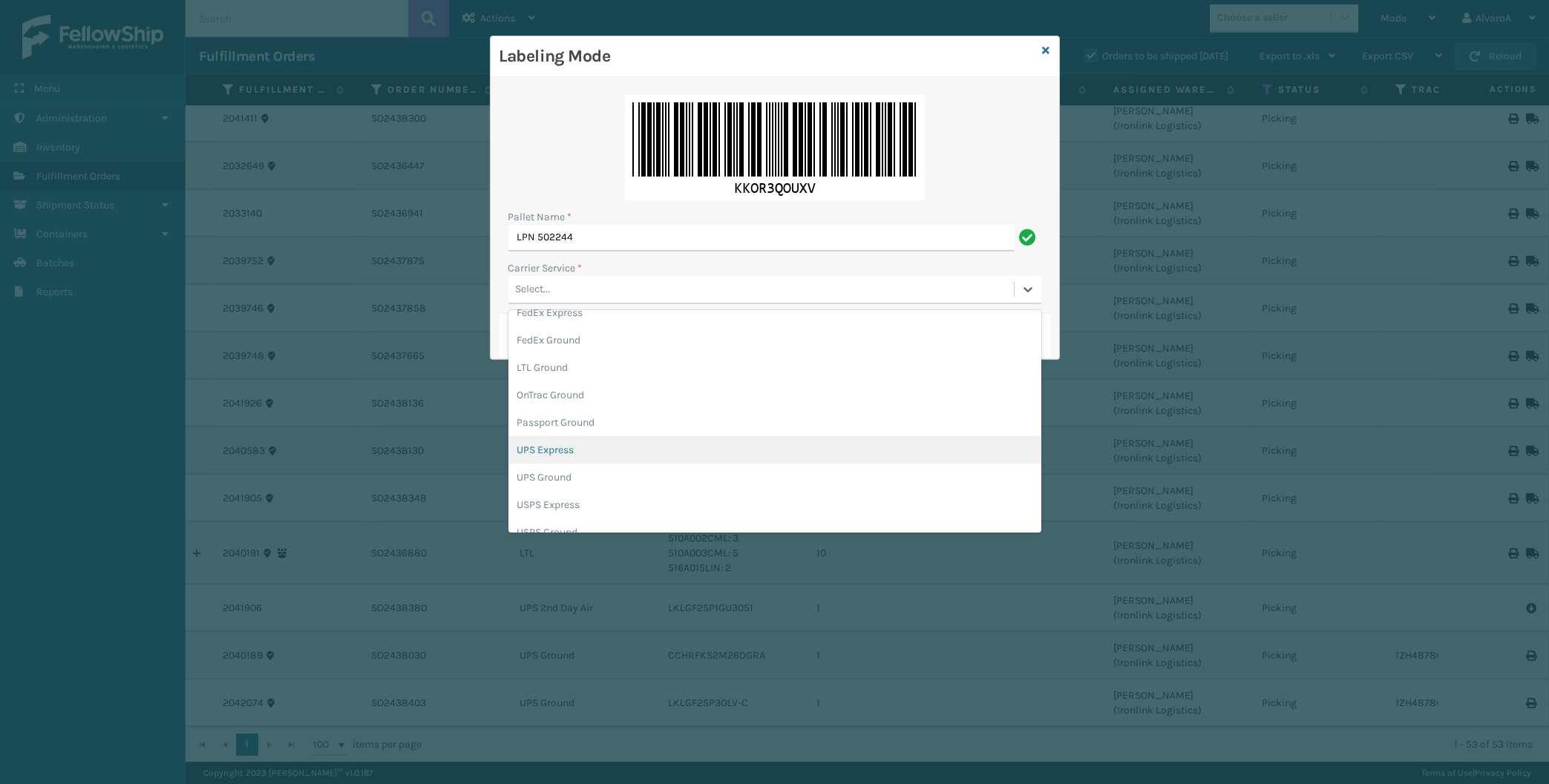
click at [554, 454] on div "UPS Express" at bounding box center [775, 450] width 533 height 28
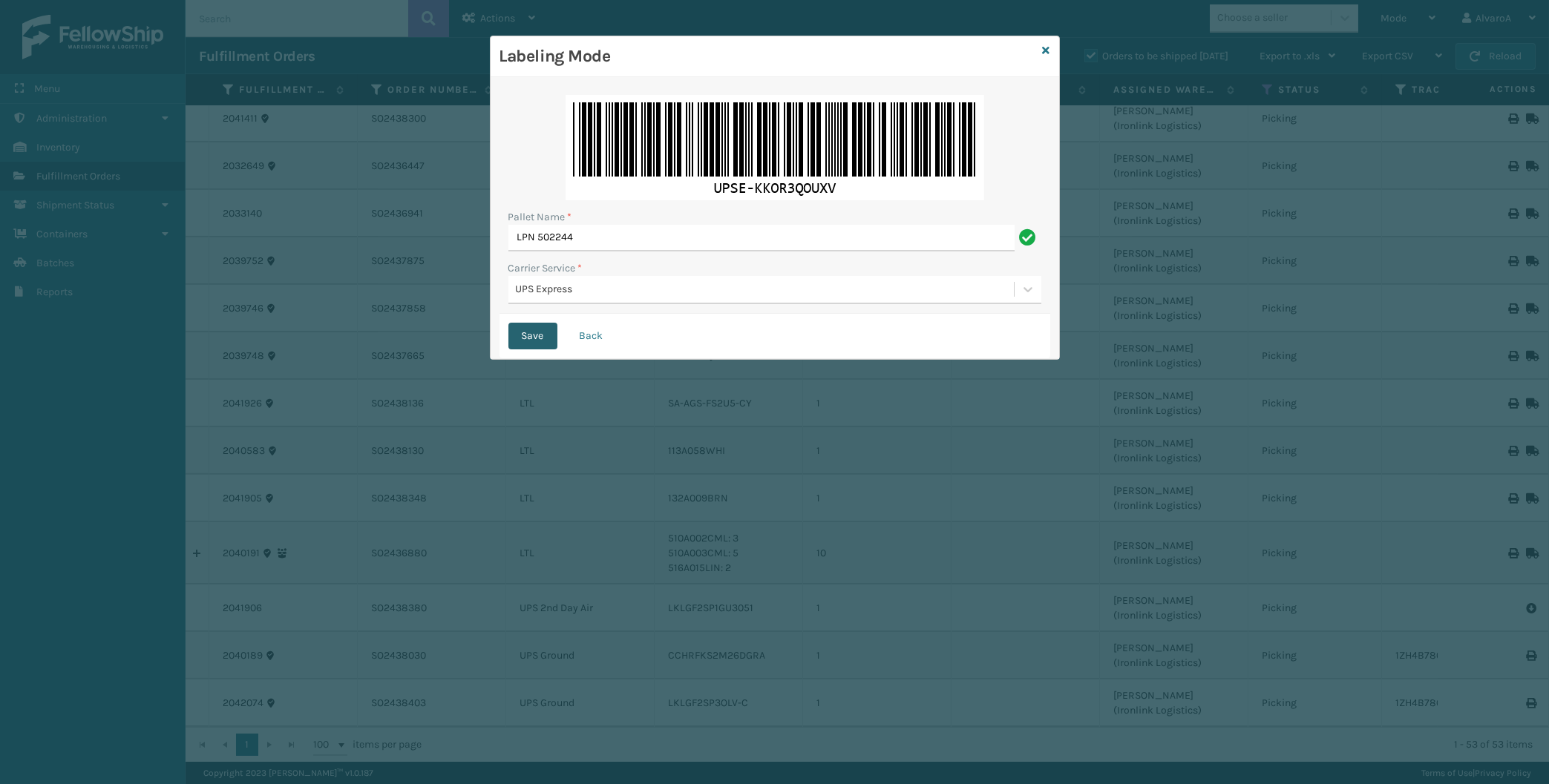
click at [516, 338] on button "Save" at bounding box center [533, 336] width 49 height 27
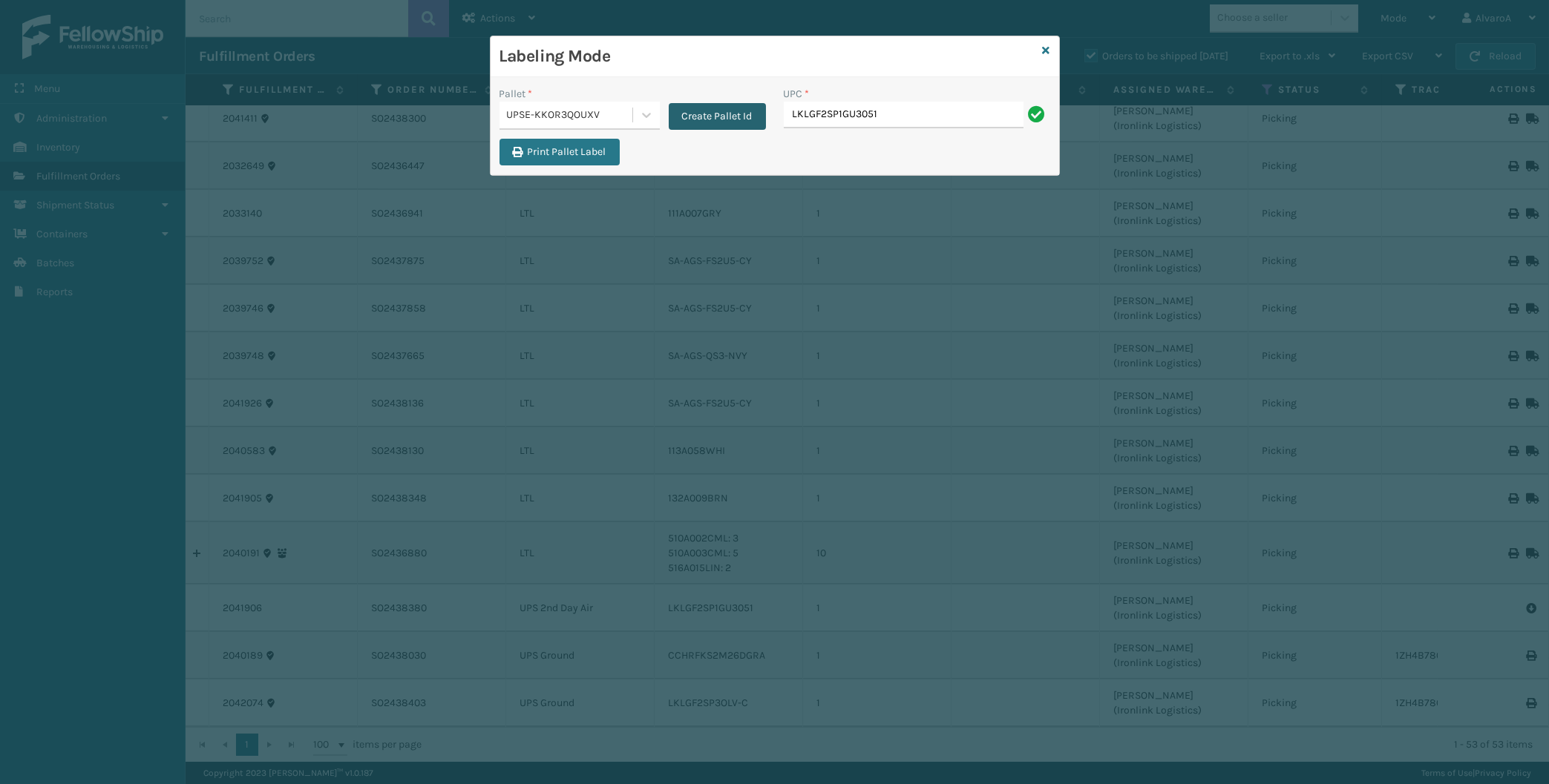
type input "LKLGF2SP1GU3051"
click at [1043, 51] on icon at bounding box center [1046, 51] width 8 height 11
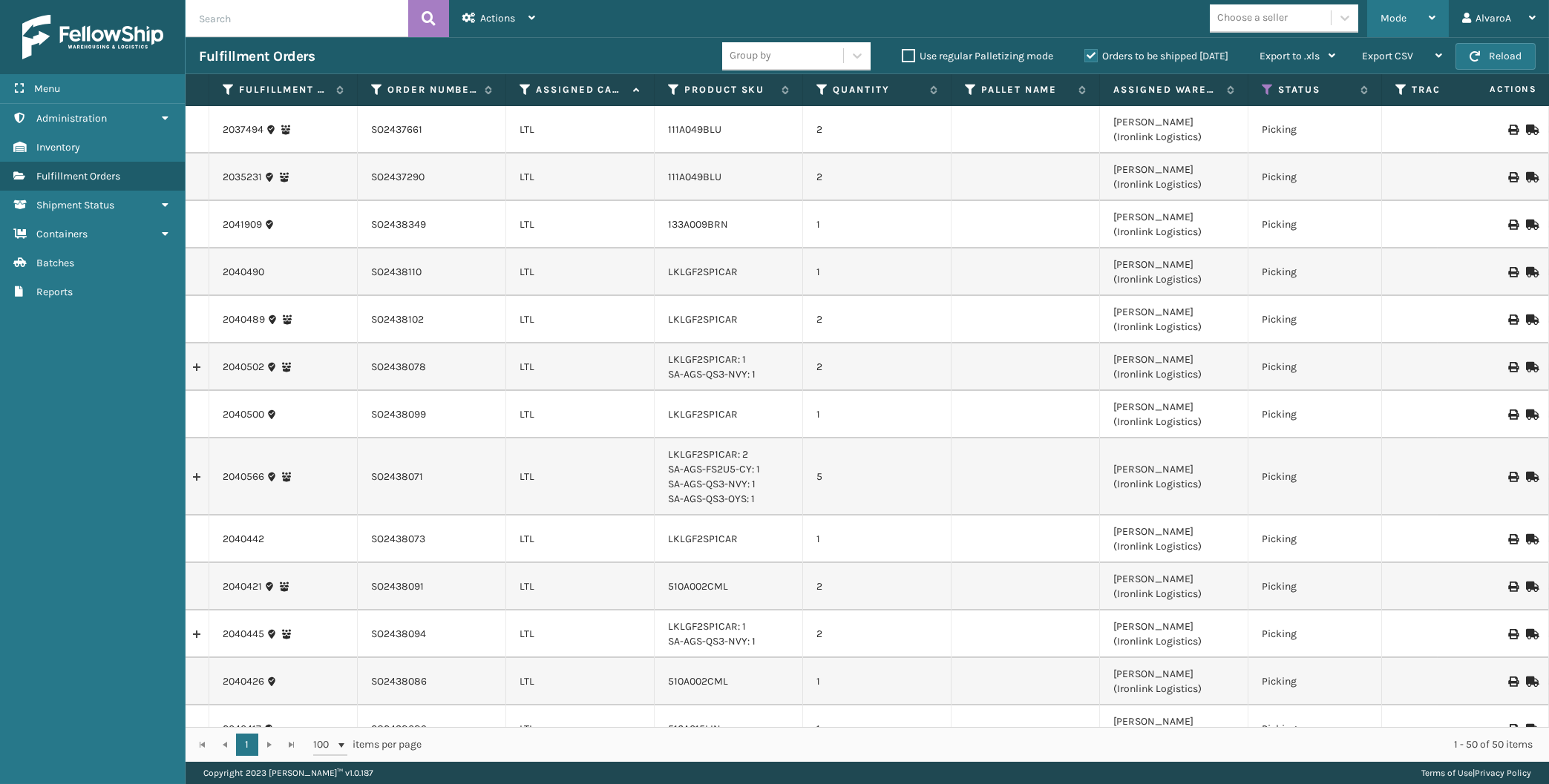
click at [1390, 10] on div "Mode" at bounding box center [1408, 18] width 55 height 37
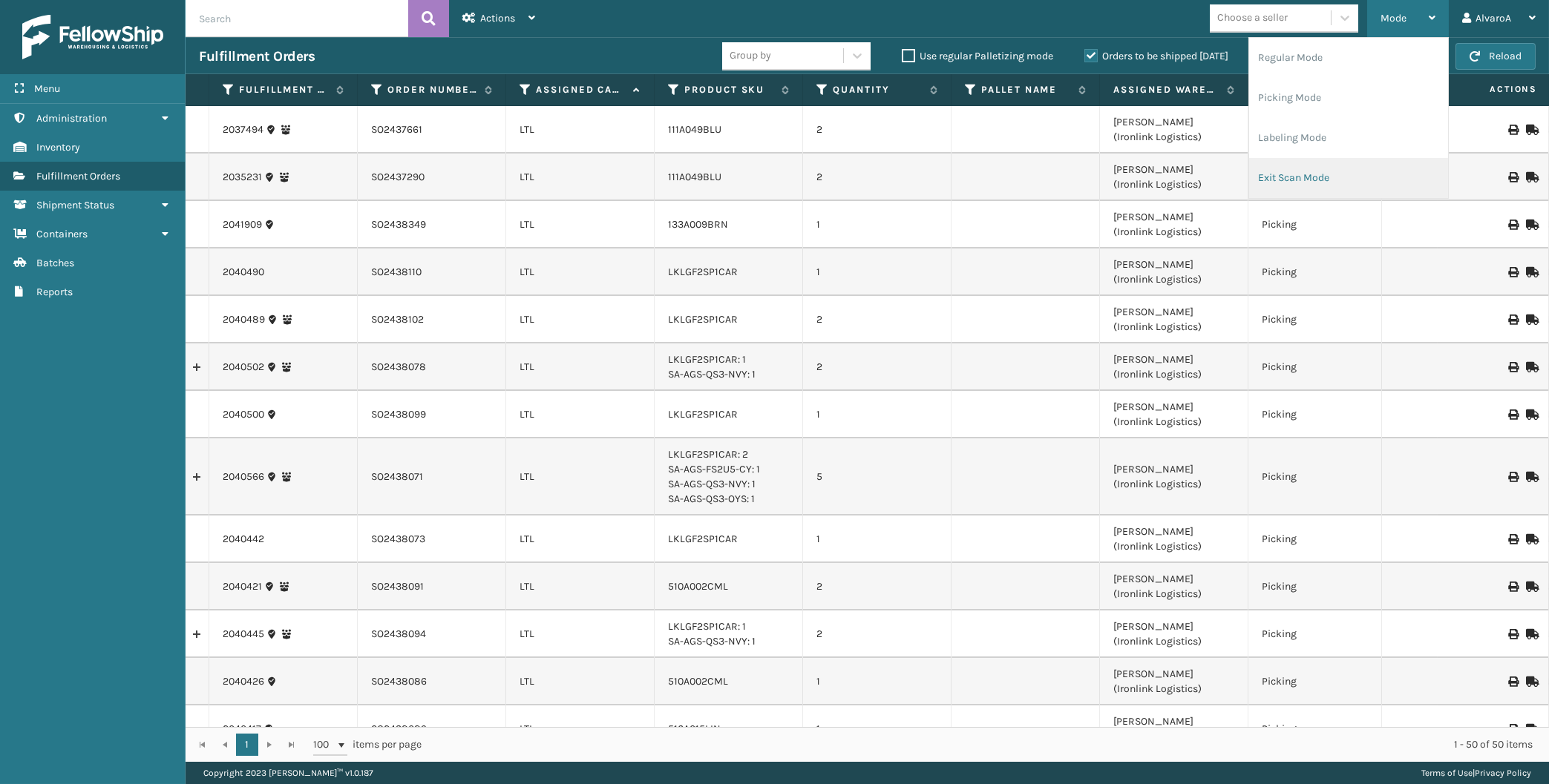
click at [1302, 179] on li "Exit Scan Mode" at bounding box center [1349, 178] width 199 height 40
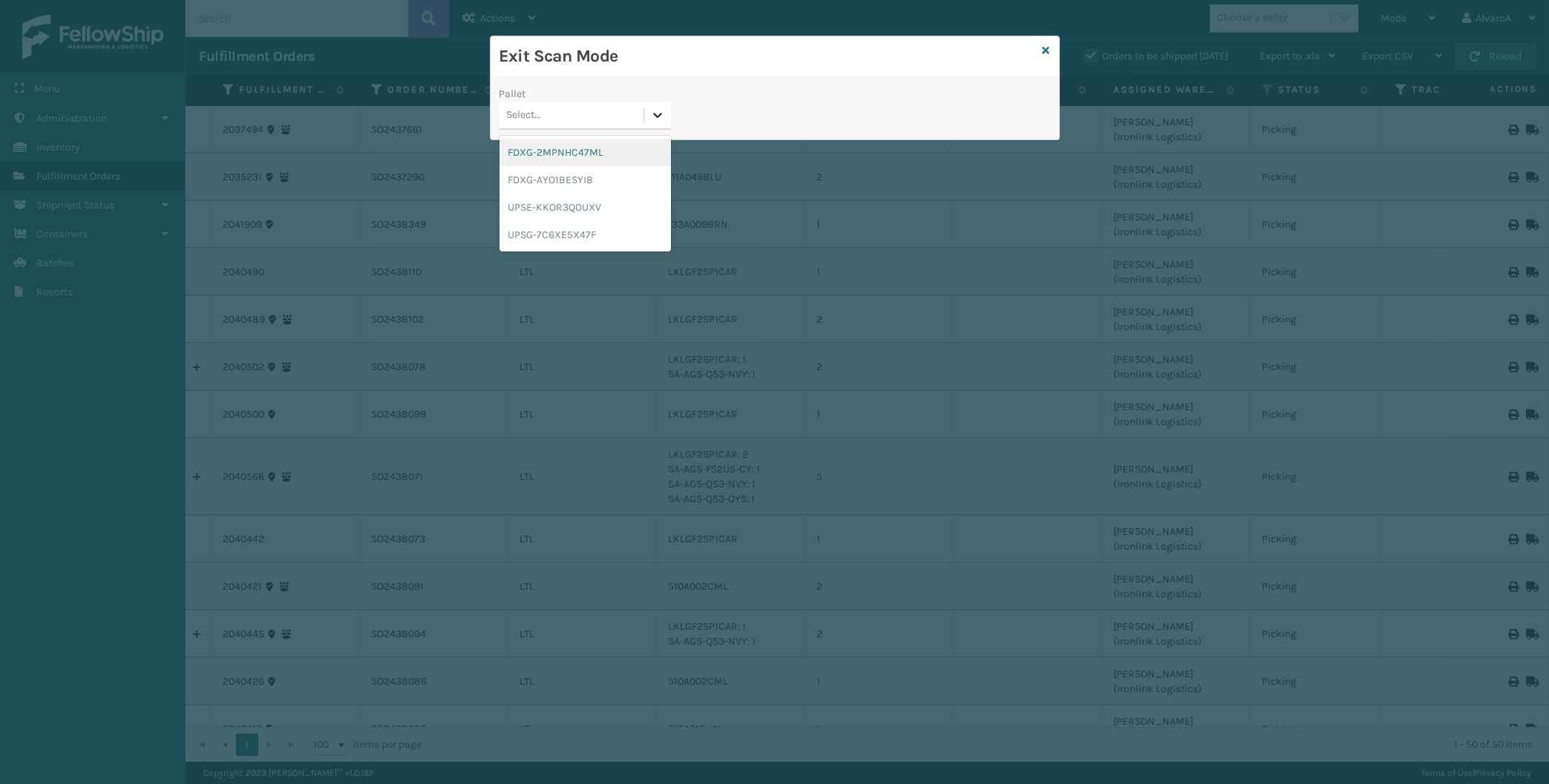
click at [650, 116] on div at bounding box center [657, 115] width 27 height 27
click at [540, 240] on div "UPSG-7C6XE5X47F" at bounding box center [585, 235] width 172 height 28
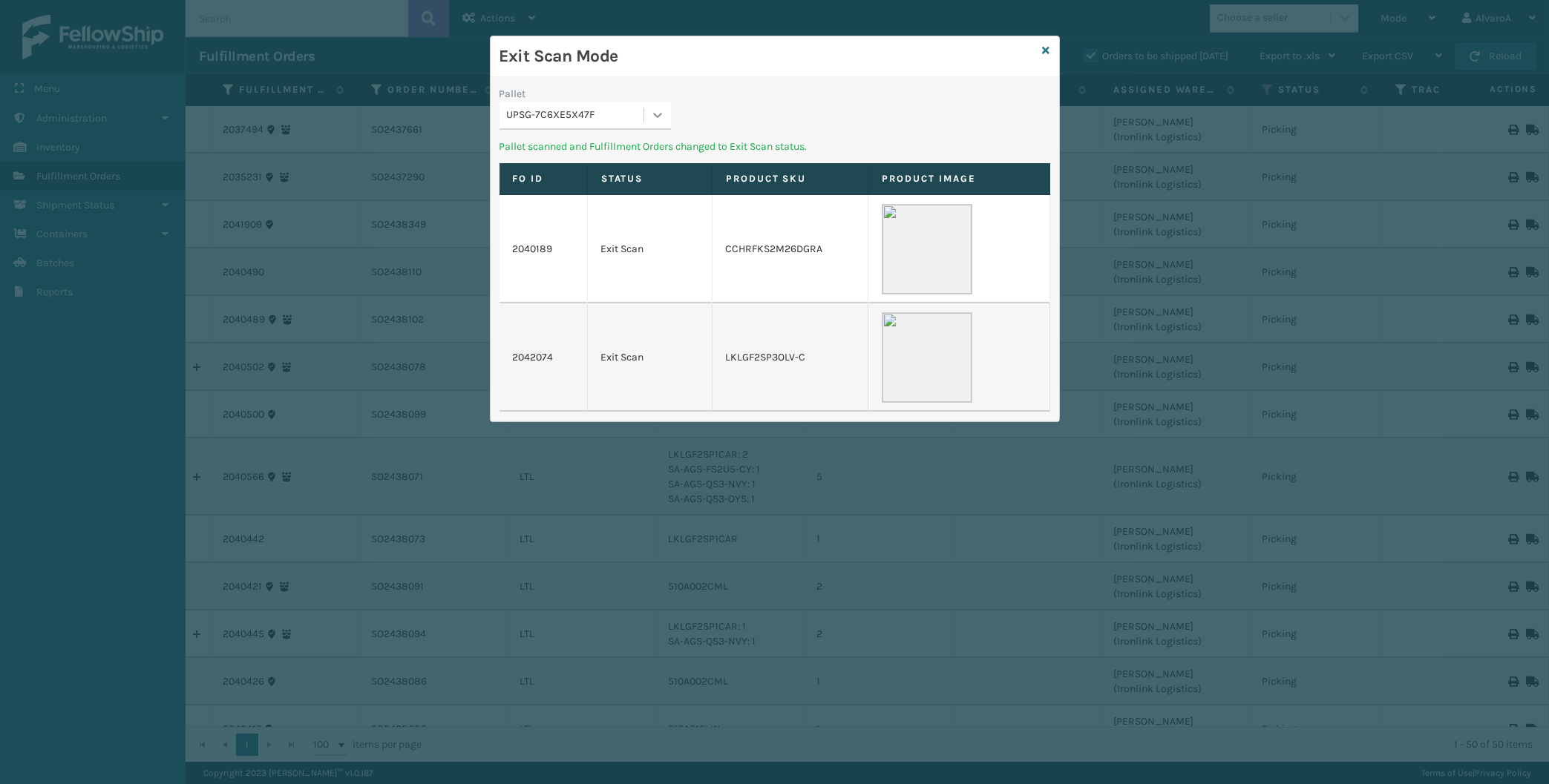
click at [646, 106] on div "UPSG-7C6XE5X47F" at bounding box center [585, 116] width 172 height 28
click at [554, 202] on div "UPSE-KKOR3QOUXV" at bounding box center [585, 207] width 172 height 28
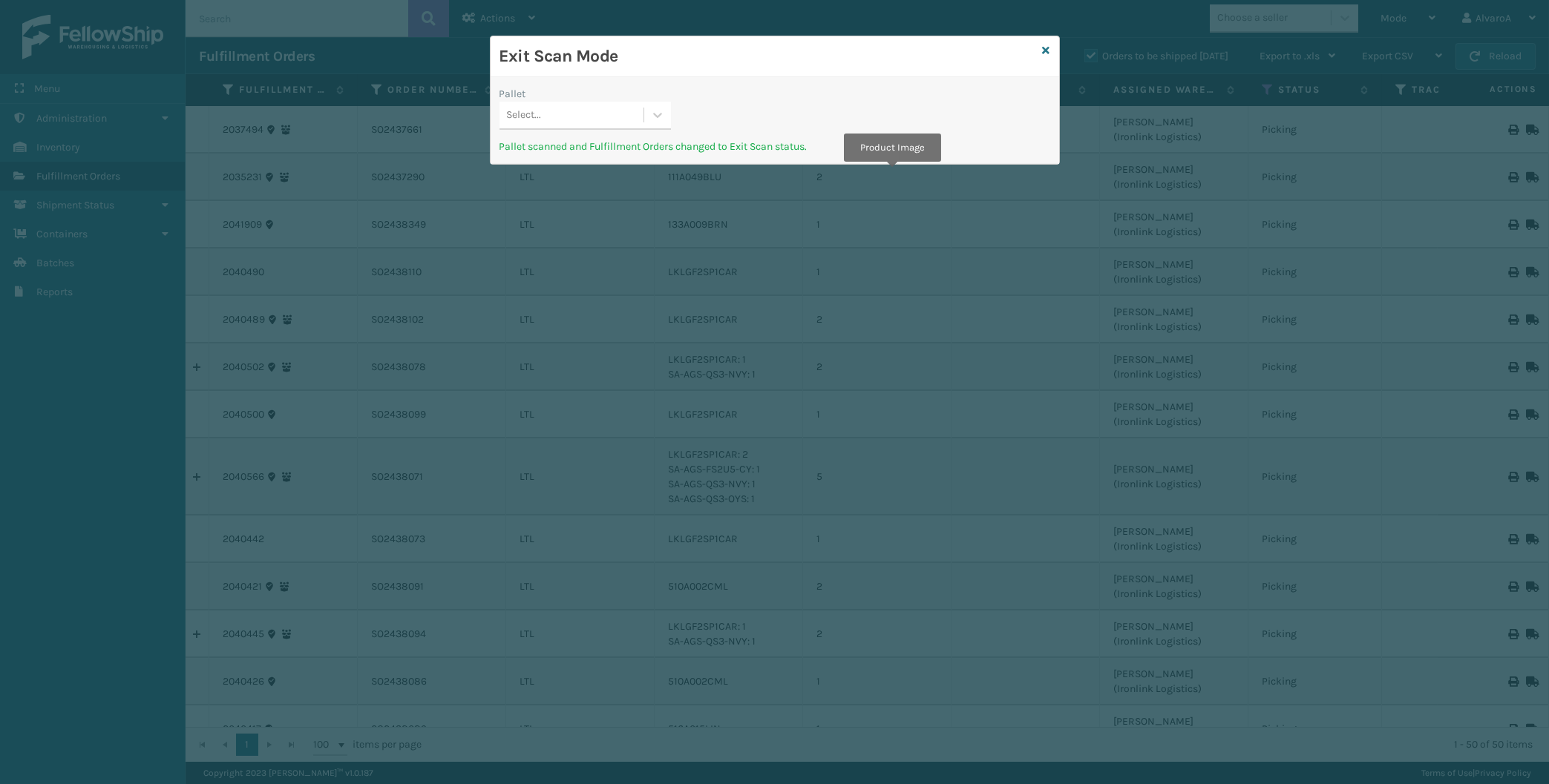
click at [1042, 49] on div "Exit Scan Mode" at bounding box center [775, 56] width 568 height 41
click at [1043, 49] on div "Exit Scan Mode Pallet Select... Pallet scanned and Fulfillment Orders changed t…" at bounding box center [775, 100] width 570 height 129
click at [1046, 51] on icon at bounding box center [1046, 51] width 8 height 11
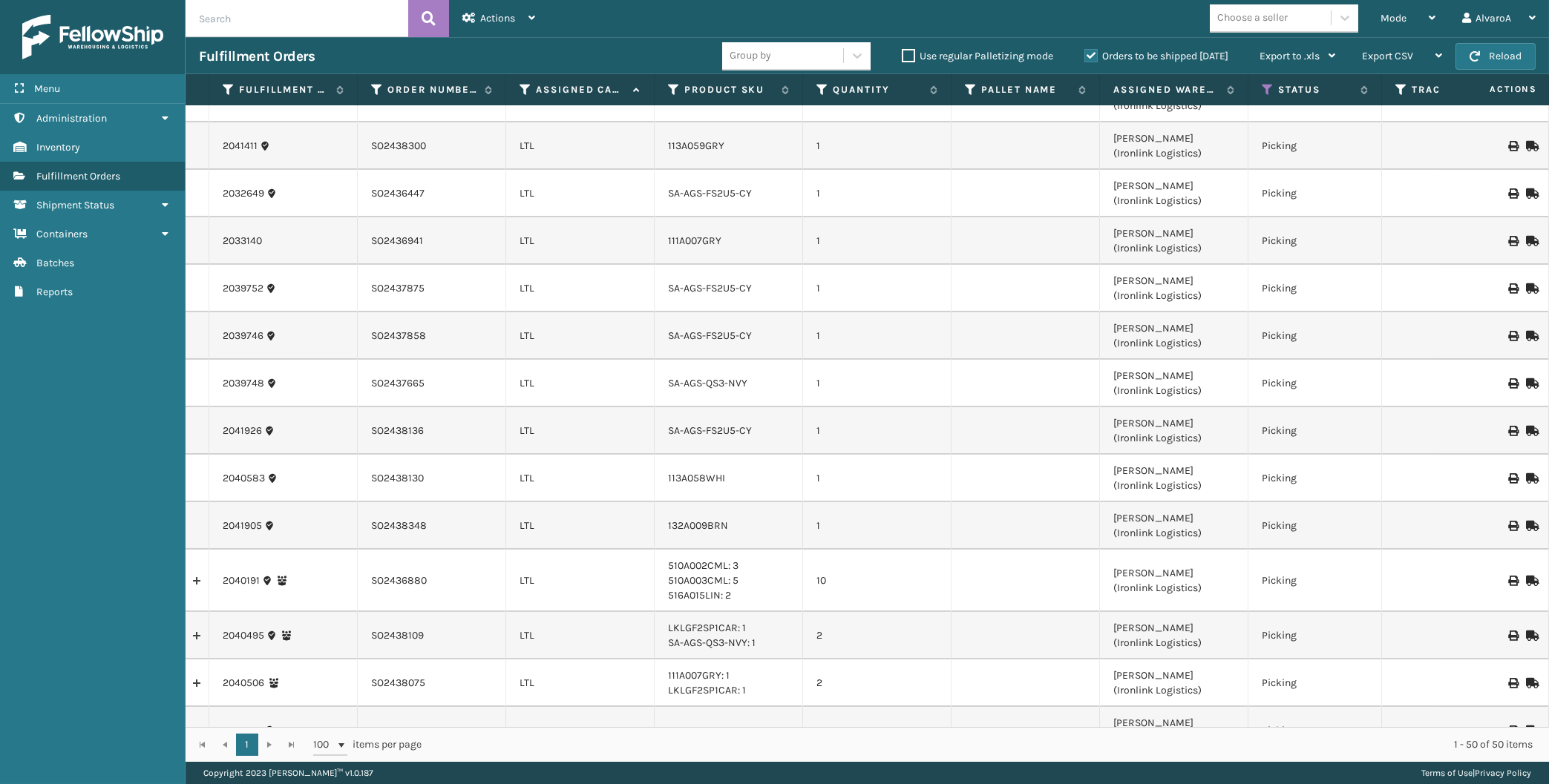
scroll to position [1930, 0]
